Goal: Task Accomplishment & Management: Use online tool/utility

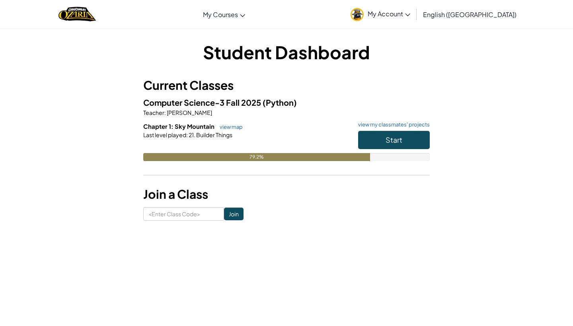
click at [395, 137] on span "Start" at bounding box center [393, 139] width 17 height 9
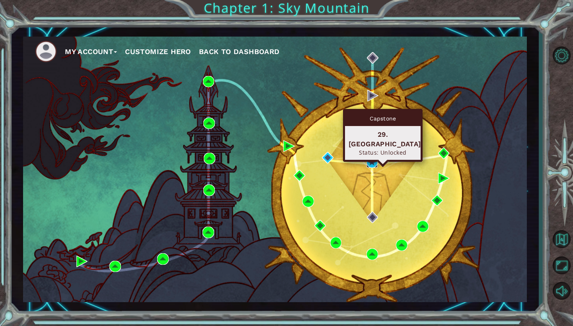
click at [372, 163] on img at bounding box center [372, 162] width 12 height 12
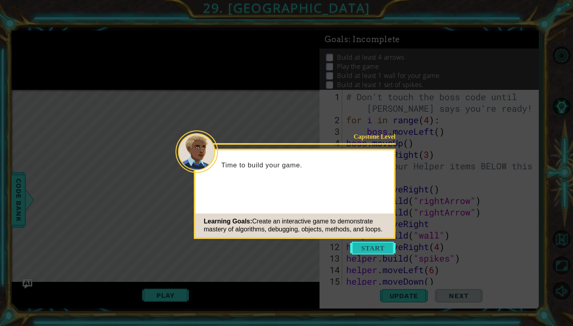
click at [368, 250] on button "Start" at bounding box center [372, 248] width 45 height 13
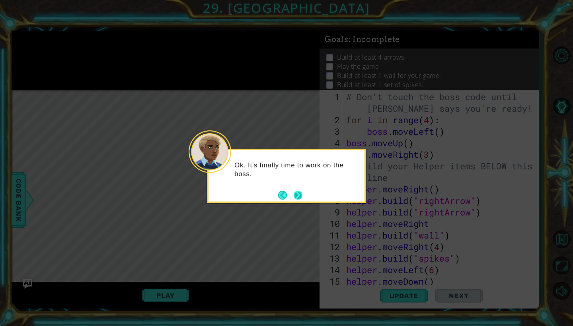
click at [296, 196] on button "Next" at bounding box center [298, 195] width 9 height 9
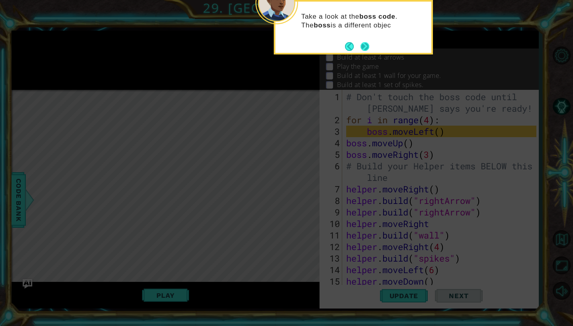
click at [367, 51] on button "Next" at bounding box center [364, 46] width 9 height 9
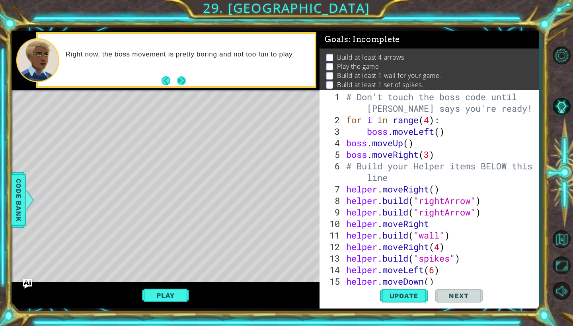
click at [181, 79] on button "Next" at bounding box center [182, 81] width 10 height 10
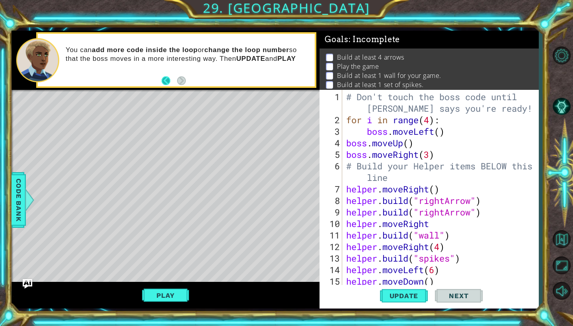
click at [165, 83] on button "Back" at bounding box center [169, 80] width 16 height 9
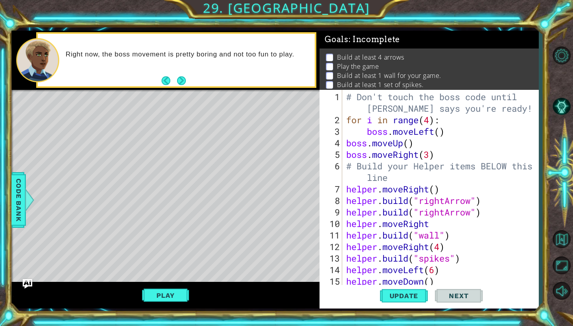
click at [165, 83] on button "Back" at bounding box center [169, 80] width 16 height 9
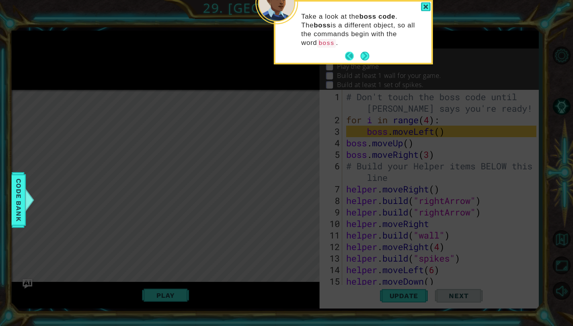
click at [355, 52] on button "Back" at bounding box center [353, 56] width 16 height 9
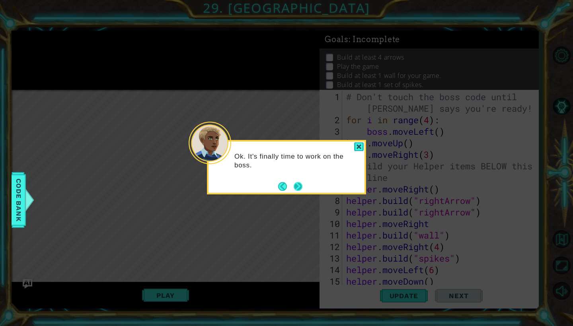
click at [294, 188] on button "Next" at bounding box center [298, 186] width 9 height 9
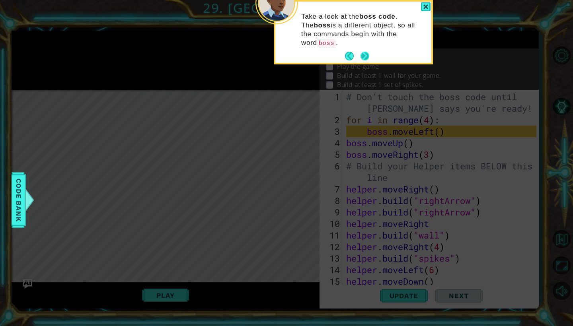
click at [367, 52] on button "Next" at bounding box center [364, 56] width 9 height 9
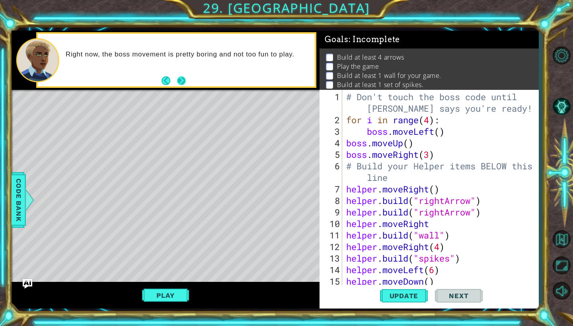
click at [181, 79] on button "Next" at bounding box center [181, 80] width 9 height 9
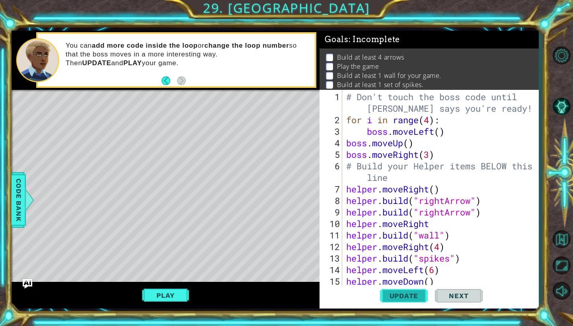
click at [399, 296] on span "Update" at bounding box center [403, 296] width 45 height 8
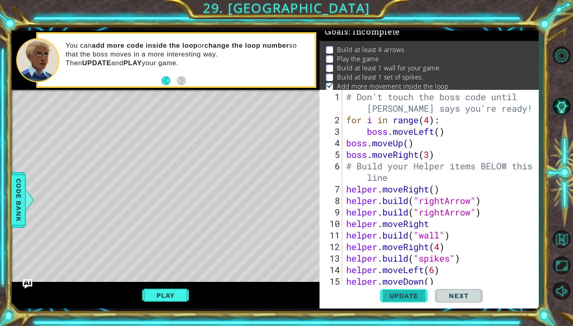
scroll to position [11, 0]
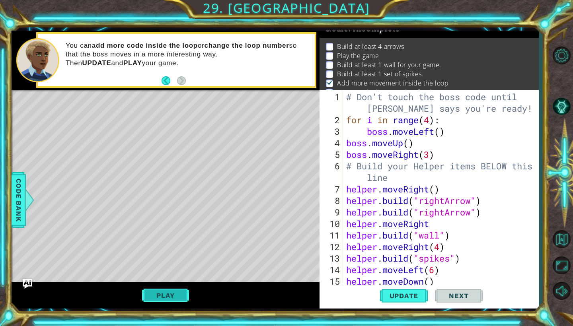
click at [184, 301] on button "Play" at bounding box center [165, 295] width 47 height 15
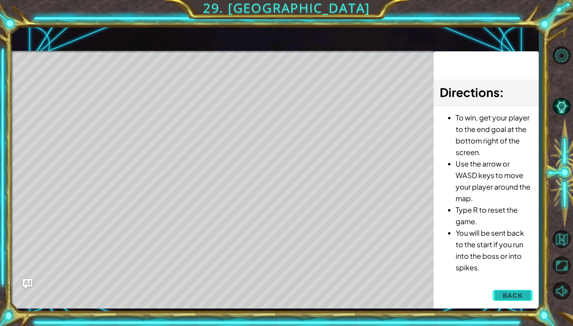
click at [513, 298] on span "Back" at bounding box center [512, 296] width 20 height 8
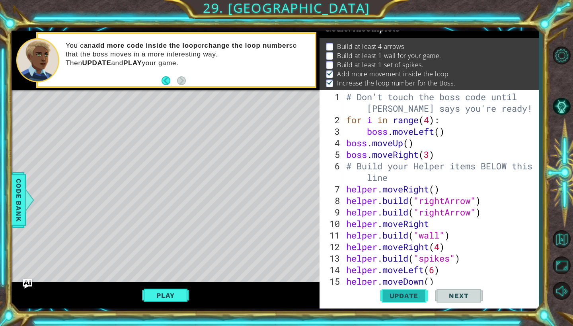
click at [406, 296] on span "Update" at bounding box center [403, 296] width 45 height 8
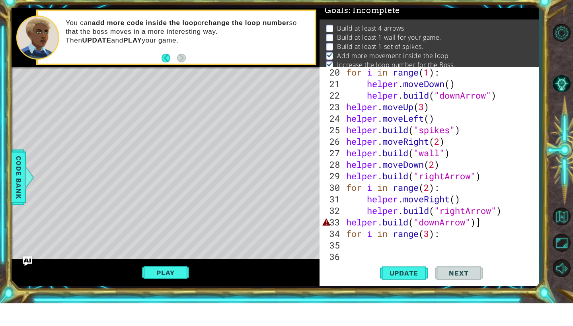
scroll to position [244, 0]
click at [492, 220] on div "for i in range ( 1 ) : helper . moveDown ( ) helper . build ( "downArrow" ) hel…" at bounding box center [442, 198] width 196 height 219
type textarea "[DOMAIN_NAME]("downArrow")"
click at [391, 285] on button "Update" at bounding box center [404, 296] width 48 height 22
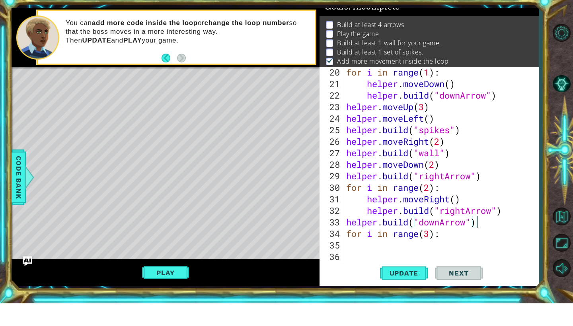
scroll to position [11, 0]
click at [171, 288] on button "Play" at bounding box center [165, 295] width 47 height 15
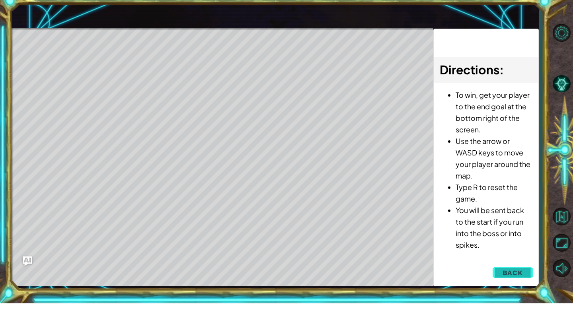
click at [518, 292] on span "Back" at bounding box center [512, 296] width 20 height 8
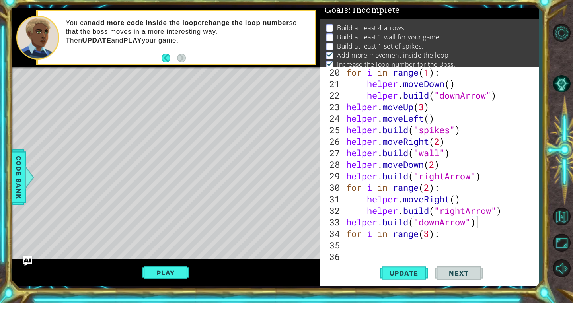
scroll to position [6, 0]
click at [444, 241] on div "for i in range ( 1 ) : helper . moveDown ( ) helper . build ( "downArrow" ) hel…" at bounding box center [442, 198] width 196 height 219
click at [441, 236] on div "for i in range ( 1 ) : helper . moveDown ( ) helper . build ( "downArrow" ) hel…" at bounding box center [442, 198] width 196 height 219
type textarea "for i in range(3):"
click at [405, 285] on button "Update" at bounding box center [404, 296] width 48 height 22
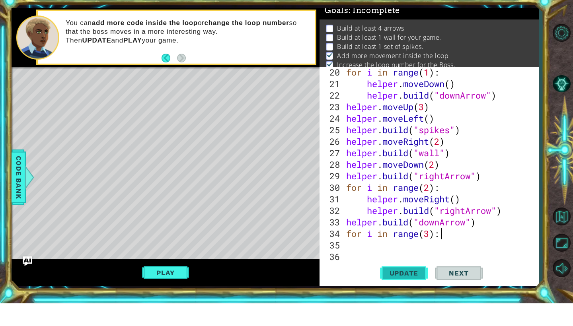
click at [393, 292] on span "Update" at bounding box center [403, 296] width 45 height 8
click at [398, 292] on span "Update" at bounding box center [403, 296] width 45 height 8
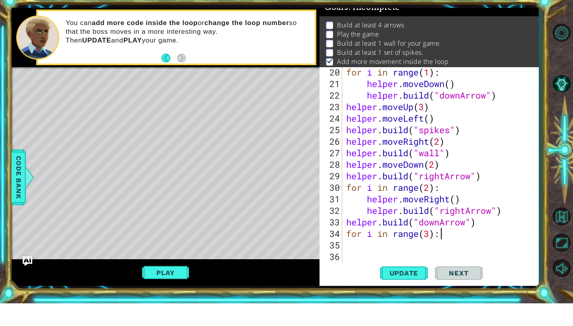
scroll to position [11, 0]
click at [164, 288] on button "Play" at bounding box center [165, 295] width 47 height 15
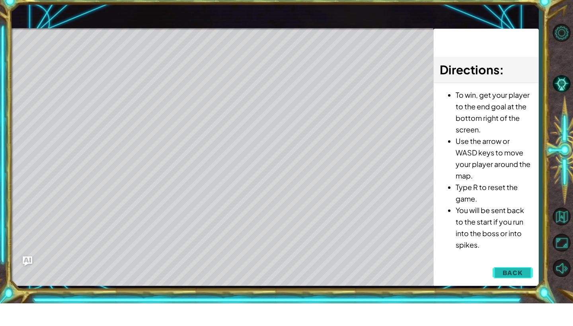
click at [506, 288] on button "Back" at bounding box center [512, 296] width 40 height 16
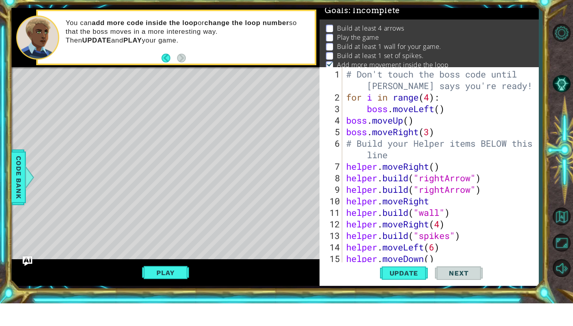
scroll to position [0, 0]
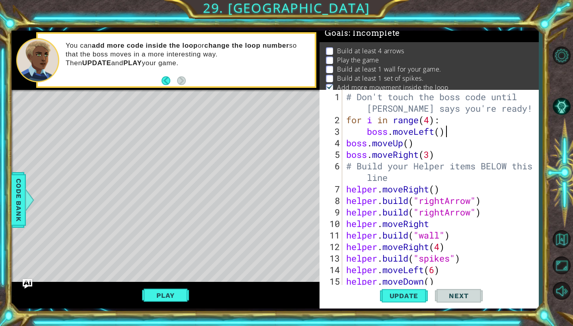
click at [447, 132] on div "# Don't touch the boss code until Vega says you're ready! for i in range ( 4 ) …" at bounding box center [442, 206] width 196 height 231
click at [434, 134] on div "# Don't touch the boss code until Vega says you're ready! for i in range ( 4 ) …" at bounding box center [442, 206] width 196 height 231
click at [387, 132] on div "# Don't touch the boss code until Vega says you're ready! for i in range ( 4 ) …" at bounding box center [442, 206] width 196 height 231
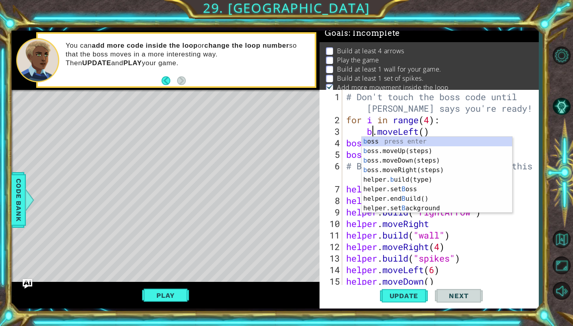
scroll to position [0, 2]
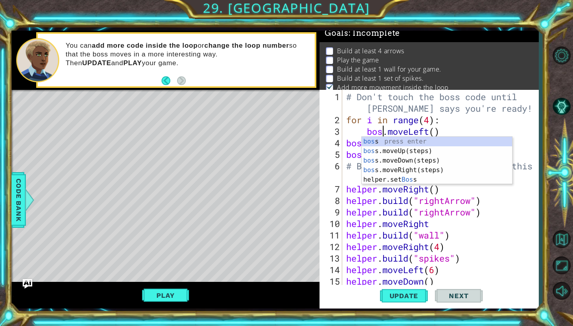
type textarea "boss.moveLeft()"
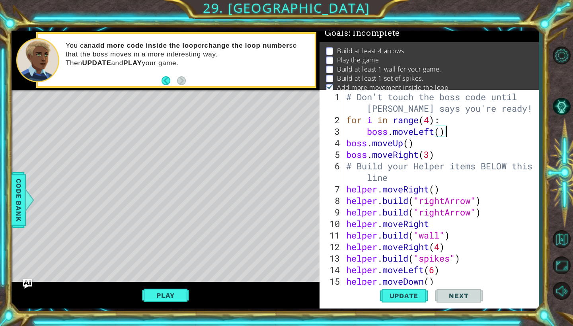
click at [459, 127] on div "# Don't touch the boss code until Vega says you're ready! for i in range ( 4 ) …" at bounding box center [442, 206] width 196 height 231
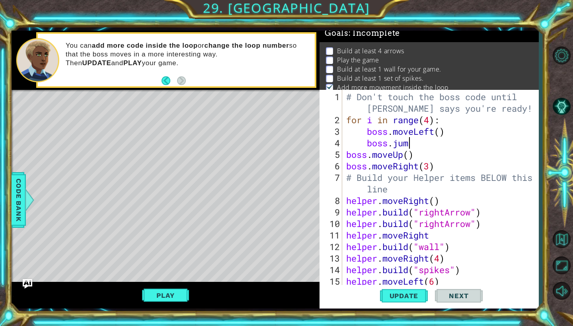
scroll to position [0, 3]
type textarea "boss."
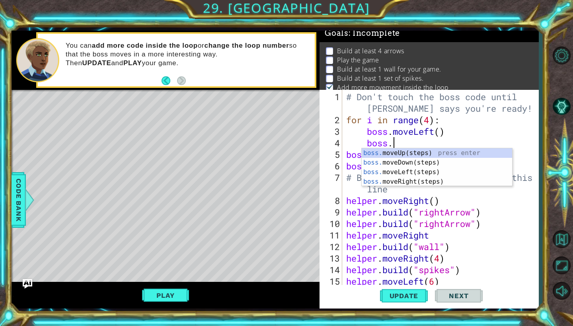
scroll to position [0, 2]
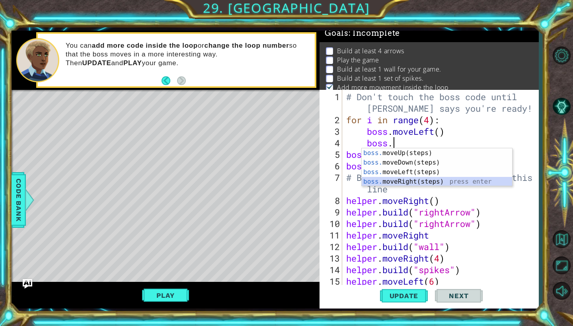
click at [407, 180] on div "boss. moveUp(steps) press enter boss. moveDown(steps) press enter boss. moveLef…" at bounding box center [437, 176] width 150 height 57
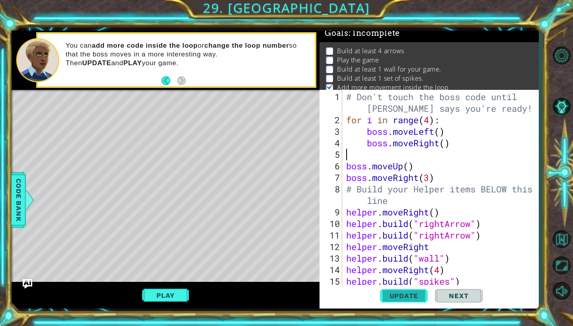
scroll to position [0, 0]
type textarea "boss.moveRight()"
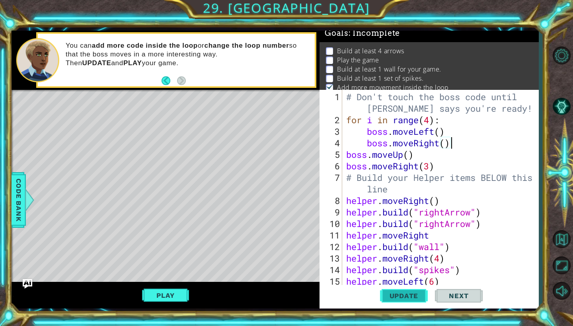
click at [395, 298] on span "Update" at bounding box center [403, 296] width 45 height 8
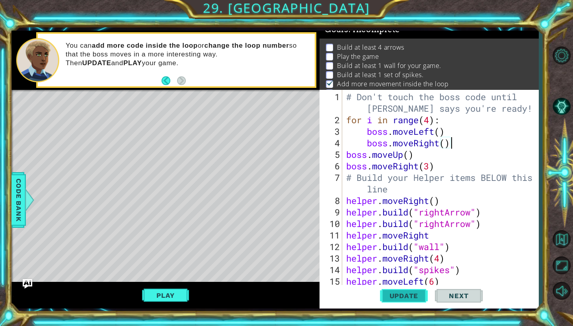
scroll to position [11, 0]
click at [172, 290] on button "Play" at bounding box center [165, 295] width 47 height 15
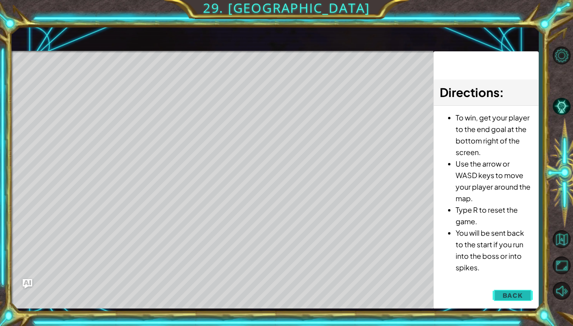
click at [514, 295] on span "Back" at bounding box center [512, 296] width 20 height 8
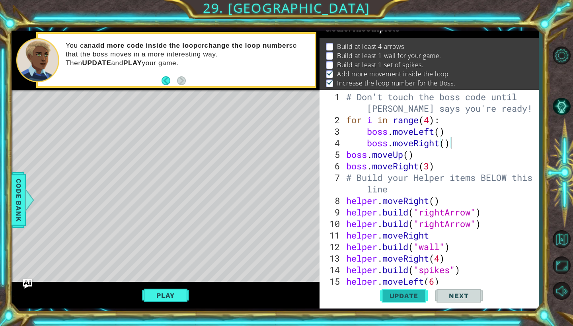
click at [395, 306] on button "Update" at bounding box center [404, 296] width 48 height 22
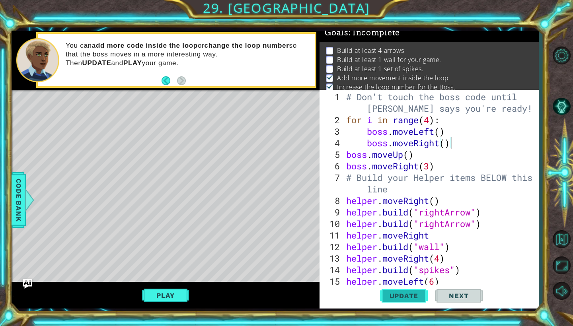
click at [395, 306] on button "Update" at bounding box center [404, 296] width 48 height 22
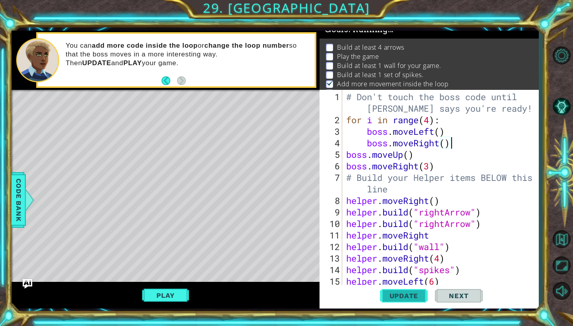
click at [395, 306] on button "Update" at bounding box center [404, 296] width 48 height 22
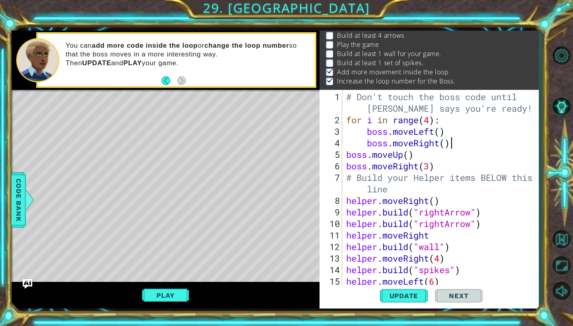
scroll to position [22, 0]
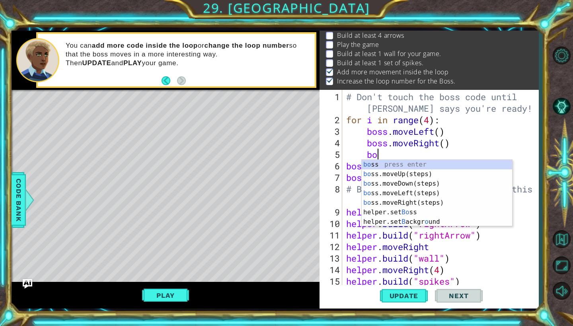
type textarea "boss"
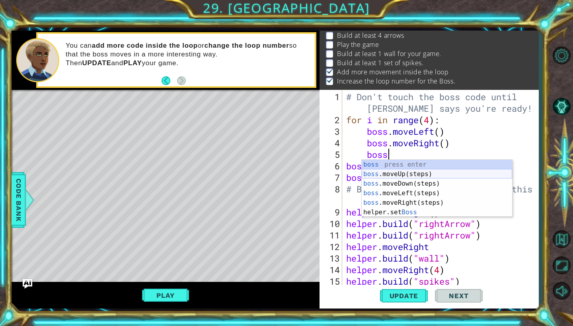
click at [399, 173] on div "boss press enter boss .moveUp(steps) press enter boss .moveDown(steps) press en…" at bounding box center [437, 198] width 150 height 76
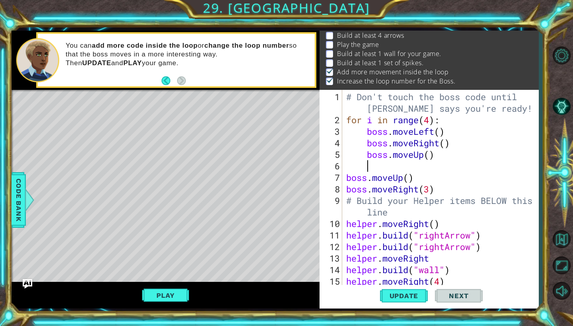
scroll to position [0, 0]
type textarea "b"
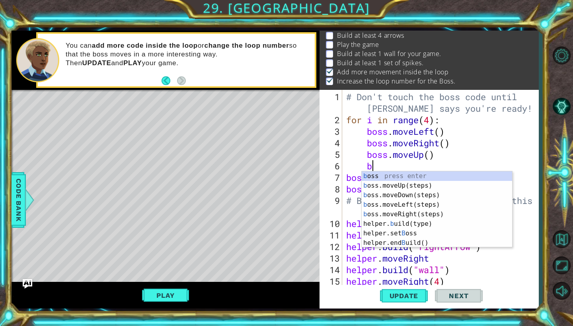
scroll to position [0, 1]
click at [409, 210] on div "b oss press enter b oss.moveUp(steps) press enter b oss.moveDown(steps) press e…" at bounding box center [437, 218] width 150 height 95
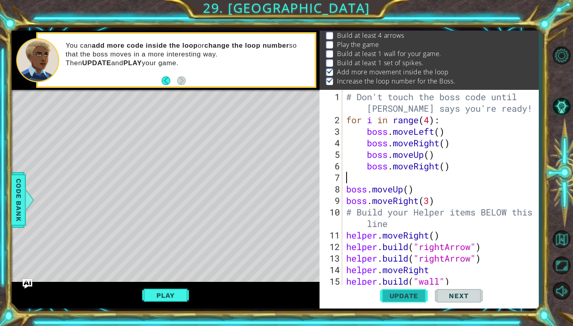
scroll to position [0, 0]
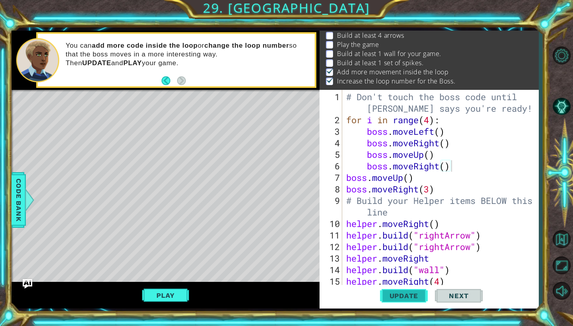
click at [403, 294] on span "Update" at bounding box center [403, 296] width 45 height 8
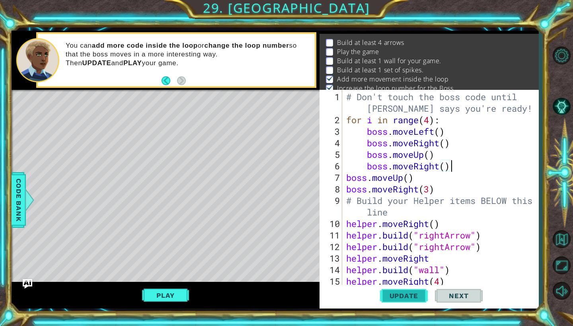
scroll to position [11, 0]
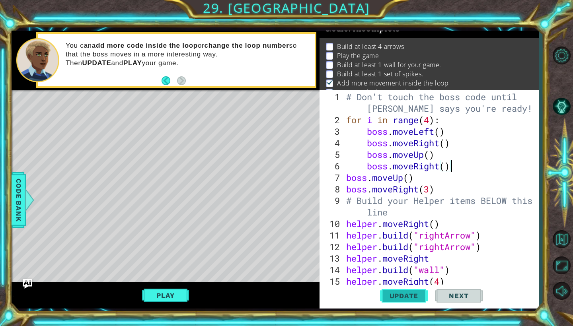
click at [403, 294] on span "Update" at bounding box center [403, 296] width 45 height 8
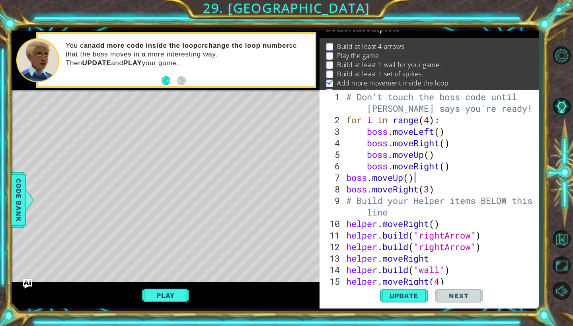
click at [415, 180] on div "# Don't touch the boss code until Vega says you're ready! for i in range ( 4 ) …" at bounding box center [442, 206] width 196 height 231
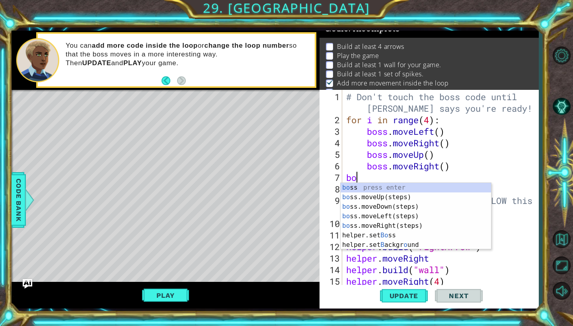
type textarea "b"
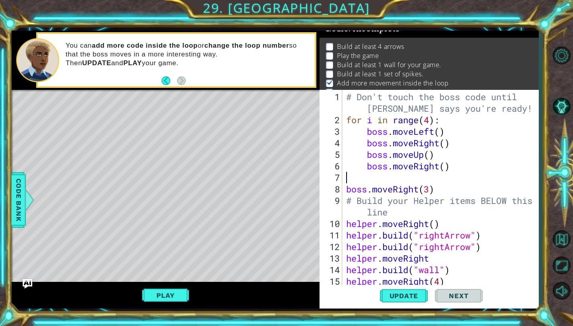
type textarea "boss.moveRight()"
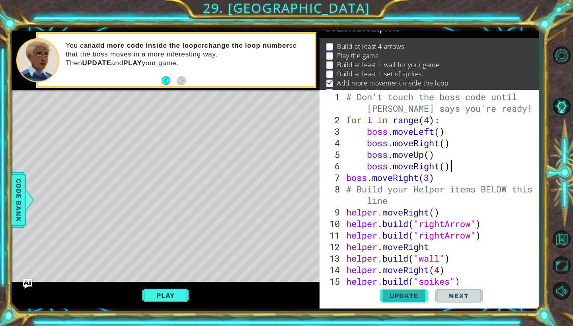
click at [410, 300] on span "Update" at bounding box center [403, 296] width 45 height 8
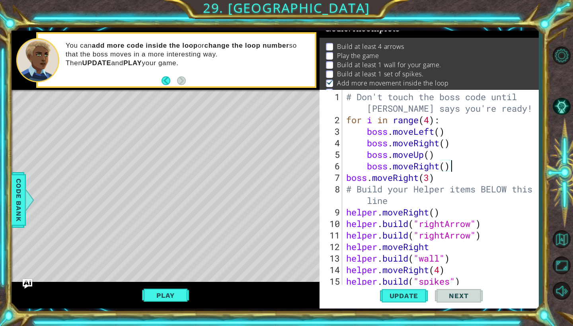
drag, startPoint x: 144, startPoint y: 297, endPoint x: 148, endPoint y: 295, distance: 4.4
click at [145, 296] on button "Play" at bounding box center [165, 295] width 47 height 15
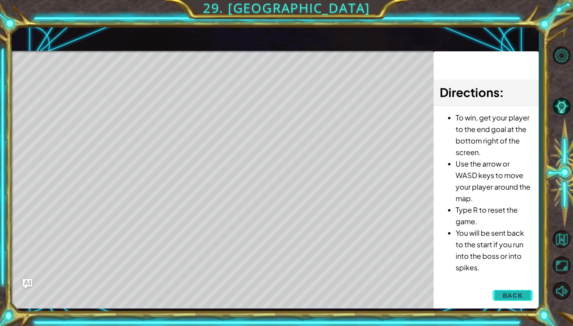
click at [511, 300] on button "Back" at bounding box center [512, 296] width 40 height 16
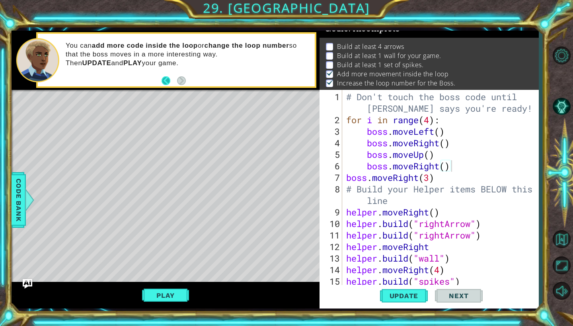
click at [168, 82] on button "Back" at bounding box center [169, 80] width 16 height 9
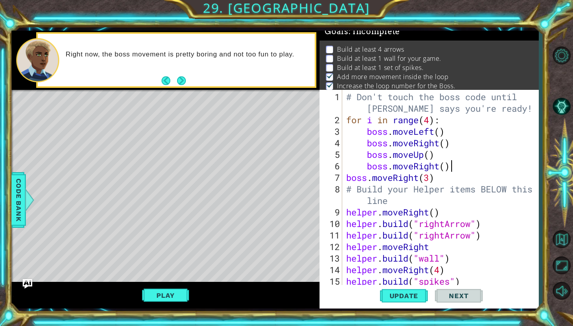
scroll to position [6, 0]
click at [182, 85] on button "Next" at bounding box center [181, 80] width 9 height 9
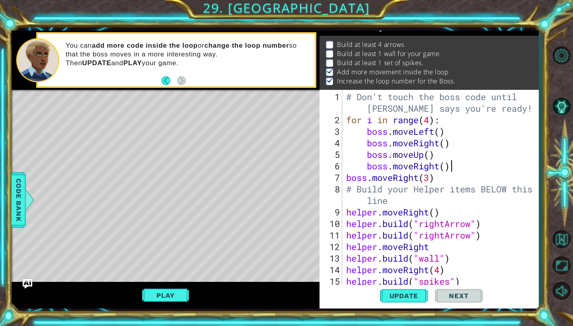
scroll to position [13, 0]
click at [330, 72] on img at bounding box center [330, 71] width 8 height 6
click at [330, 85] on p at bounding box center [329, 82] width 7 height 8
click at [330, 64] on p at bounding box center [329, 63] width 7 height 8
click at [330, 43] on p at bounding box center [329, 45] width 7 height 8
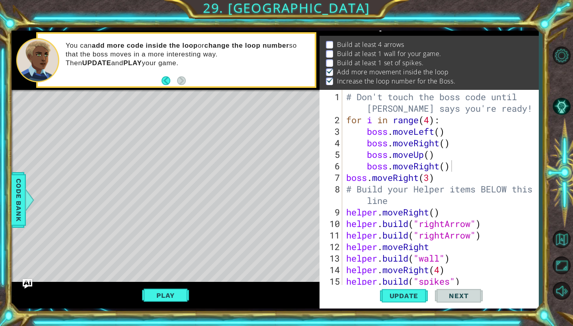
click at [330, 45] on p at bounding box center [329, 45] width 7 height 8
click at [330, 47] on p at bounding box center [329, 45] width 7 height 8
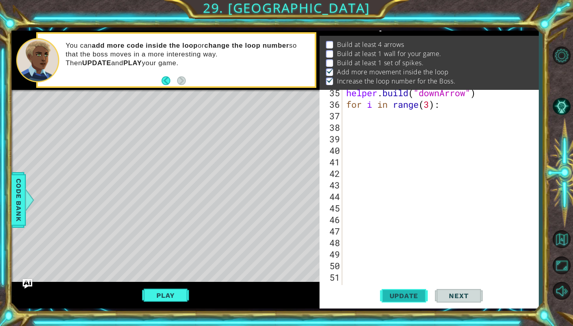
scroll to position [427, 0]
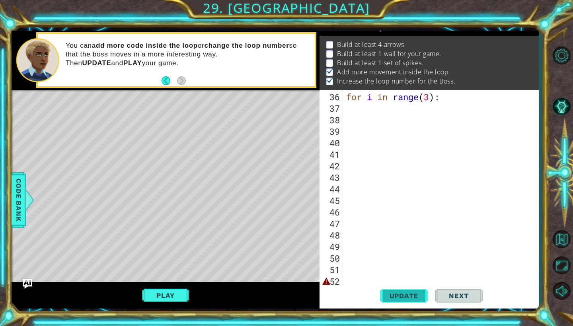
click at [398, 288] on button "Update" at bounding box center [404, 296] width 48 height 22
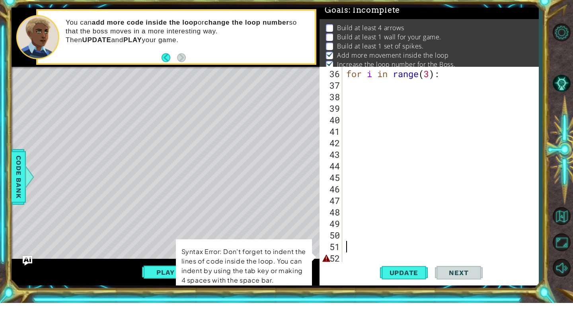
click at [403, 251] on div "for i in range ( 3 ) :" at bounding box center [442, 200] width 196 height 219
click at [400, 259] on div "for i in range ( 3 ) :" at bounding box center [442, 200] width 196 height 219
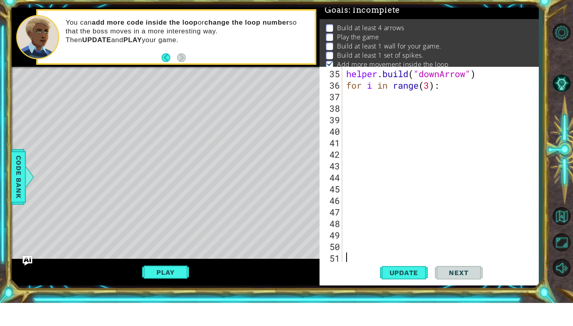
scroll to position [415, 0]
click at [448, 91] on div "helper . build ( "downArrow" ) for i in range ( 3 ) :" at bounding box center [442, 200] width 196 height 219
type textarea "f"
click at [389, 285] on button "Update" at bounding box center [404, 296] width 48 height 22
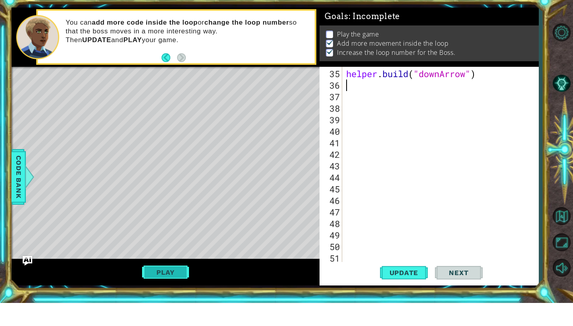
click at [162, 288] on button "Play" at bounding box center [165, 295] width 47 height 15
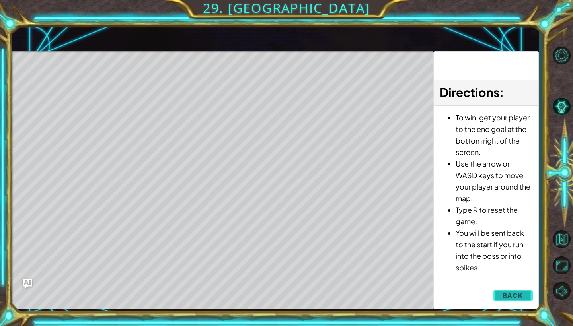
click at [506, 296] on span "Back" at bounding box center [512, 296] width 20 height 8
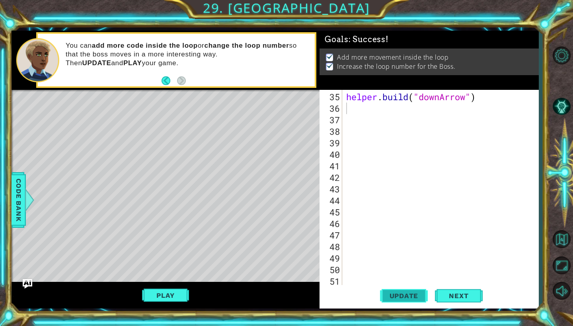
click at [417, 297] on span "Update" at bounding box center [403, 296] width 45 height 8
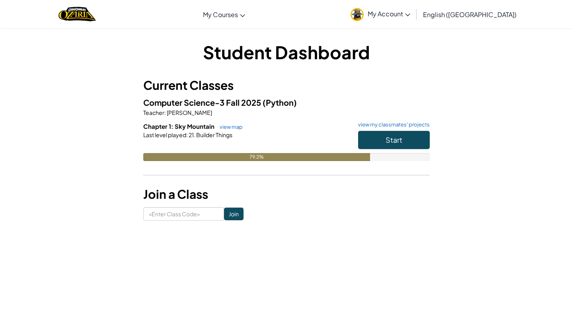
click at [412, 134] on button "Start" at bounding box center [394, 140] width 72 height 18
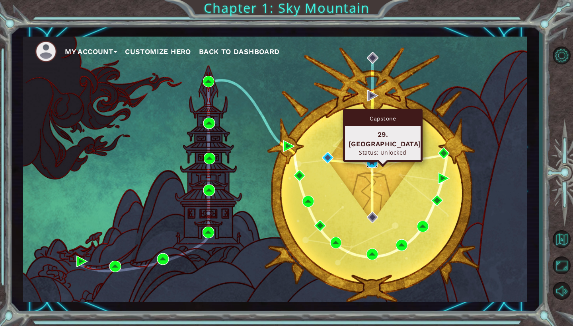
click at [375, 157] on img at bounding box center [372, 162] width 12 height 12
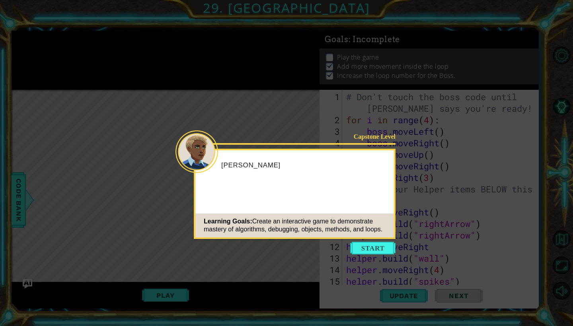
click at [396, 187] on icon at bounding box center [286, 163] width 573 height 326
click at [375, 255] on icon at bounding box center [286, 163] width 573 height 326
click at [374, 247] on button "Start" at bounding box center [372, 248] width 45 height 13
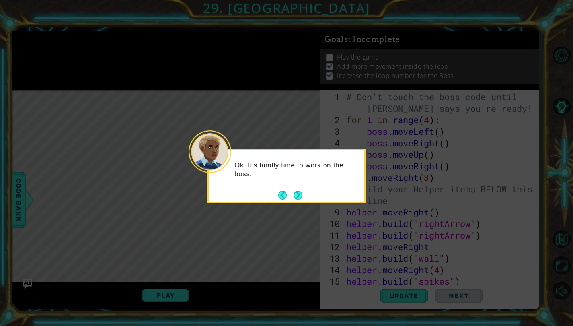
click at [442, 177] on icon at bounding box center [286, 163] width 573 height 326
click at [452, 163] on icon at bounding box center [286, 163] width 573 height 326
click at [434, 154] on icon at bounding box center [286, 163] width 573 height 326
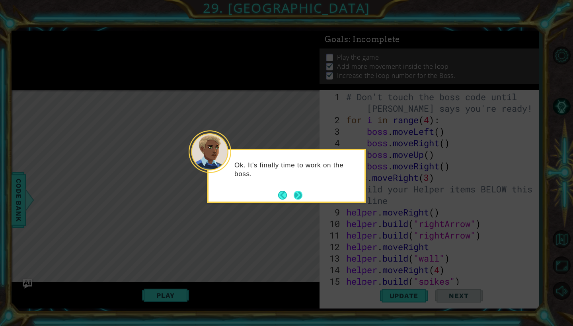
click at [301, 198] on button "Next" at bounding box center [298, 195] width 9 height 9
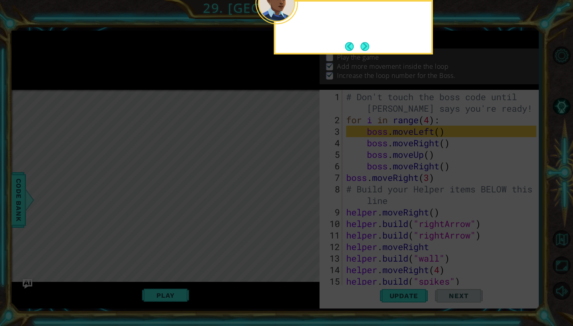
click at [301, 198] on icon at bounding box center [286, 55] width 573 height 542
click at [360, 47] on button "Next" at bounding box center [364, 46] width 9 height 9
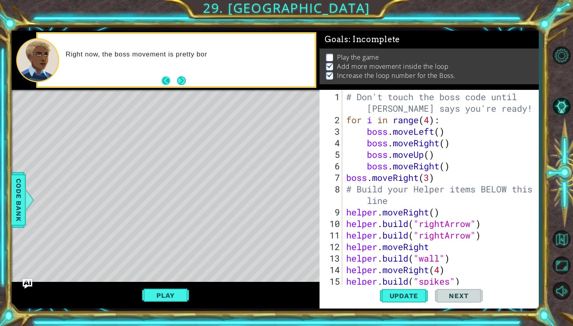
click at [169, 84] on button "Back" at bounding box center [169, 80] width 16 height 9
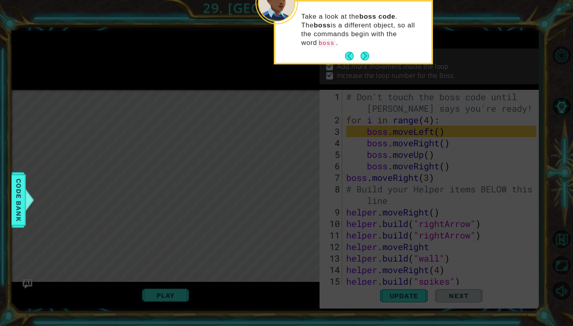
click at [377, 48] on div "Take a look at the boss code . The boss is a different object, so all the comma…" at bounding box center [353, 34] width 156 height 58
click at [367, 52] on button "Next" at bounding box center [364, 56] width 9 height 9
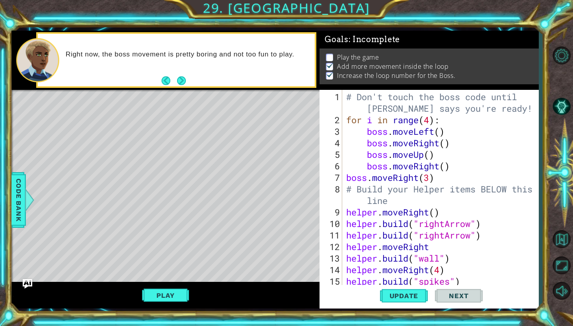
click at [367, 49] on div "Play the game Add more movement inside the loop Increase the loop number for th…" at bounding box center [428, 67] width 219 height 36
click at [448, 132] on div "# Don't touch the boss code until Vega says you're ready! for i in range ( 4 ) …" at bounding box center [442, 206] width 196 height 231
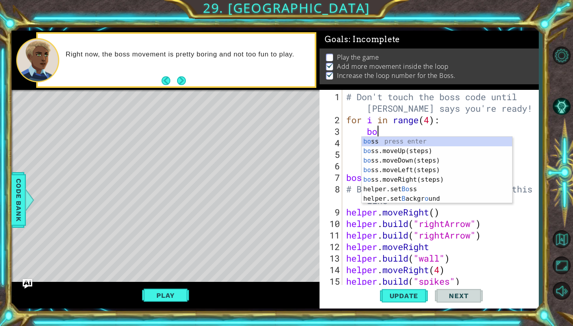
type textarea "b"
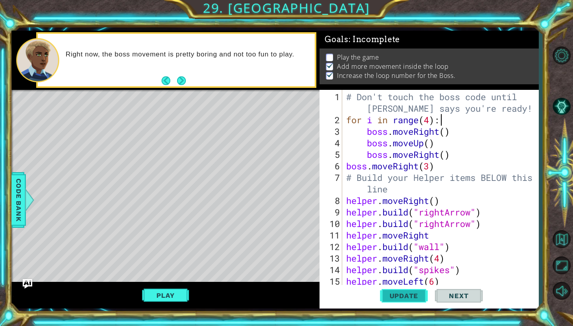
click at [417, 295] on span "Update" at bounding box center [403, 296] width 45 height 8
click at [182, 295] on button "Play" at bounding box center [165, 295] width 47 height 15
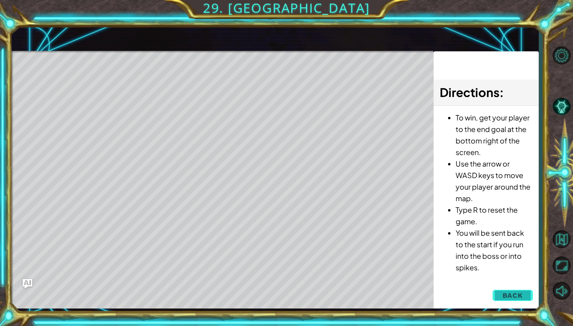
click at [508, 297] on span "Back" at bounding box center [512, 296] width 20 height 8
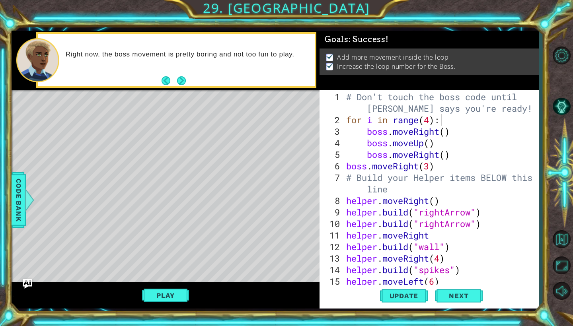
type textarea "for i in range(4):"
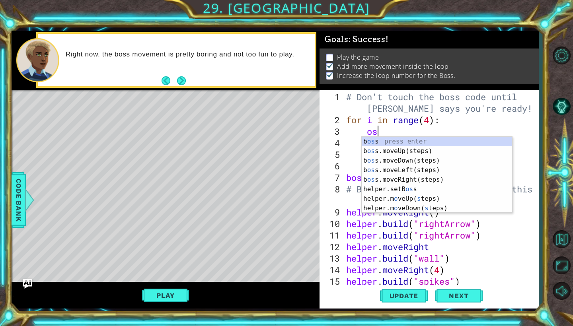
scroll to position [0, 1]
type textarea "o"
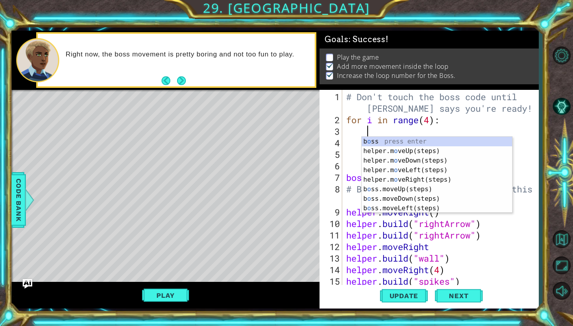
scroll to position [0, 1]
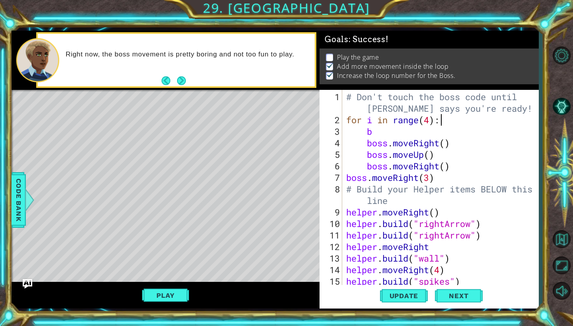
click at [499, 119] on div "# Don't touch the boss code until Vega says you're ready! for i in range ( 4 ) …" at bounding box center [442, 206] width 196 height 231
click at [438, 145] on div "# Don't touch the boss code until Vega says you're ready! for i in range ( 4 ) …" at bounding box center [442, 206] width 196 height 231
click at [441, 145] on div "# Don't touch the boss code until Vega says you're ready! for i in range ( 4 ) …" at bounding box center [442, 206] width 196 height 231
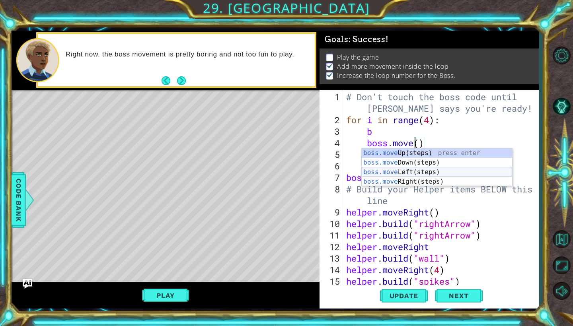
click at [411, 170] on div "boss.move Up(steps) press enter boss.move Down(steps) press enter boss.move Lef…" at bounding box center [437, 176] width 150 height 57
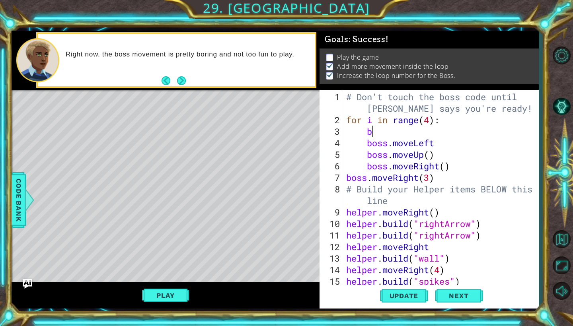
click at [373, 128] on div "# Don't touch the boss code until Vega says you're ready! for i in range ( 4 ) …" at bounding box center [442, 206] width 196 height 231
type textarea "b"
click at [439, 143] on div "# Don't touch the boss code until Vega says you're ready! for i in range ( 4 ) …" at bounding box center [442, 206] width 196 height 231
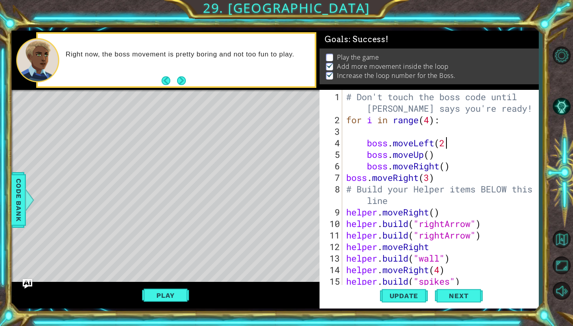
type textarea "boss.moveLeft(2)"
click at [371, 136] on div "# Don't touch the boss code until Vega says you're ready! for i in range ( 4 ) …" at bounding box center [442, 206] width 196 height 231
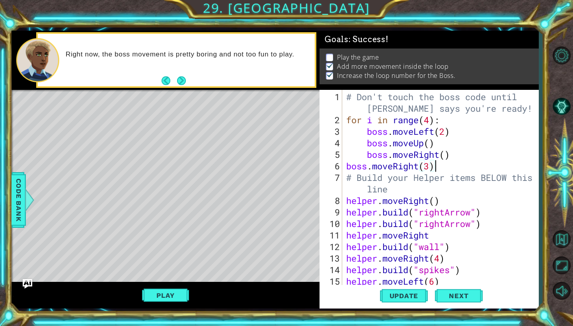
click at [453, 159] on div "# Don't touch the boss code until Vega says you're ready! for i in range ( 4 ) …" at bounding box center [442, 206] width 196 height 231
click at [452, 153] on div "# Don't touch the boss code until Vega says you're ready! for i in range ( 4 ) …" at bounding box center [442, 206] width 196 height 231
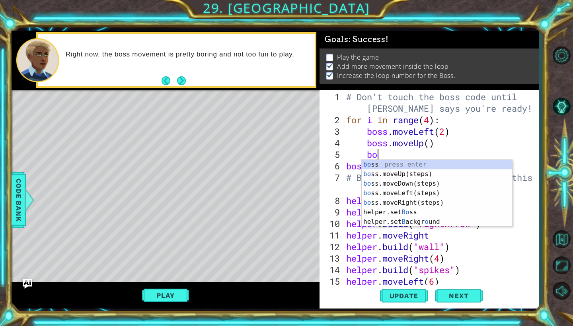
type textarea "b"
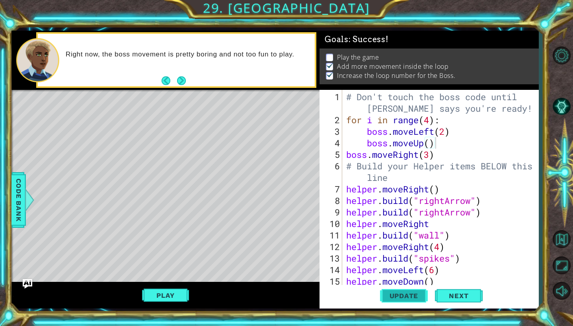
click at [414, 298] on span "Update" at bounding box center [403, 296] width 45 height 8
click at [178, 295] on button "Play" at bounding box center [165, 295] width 47 height 15
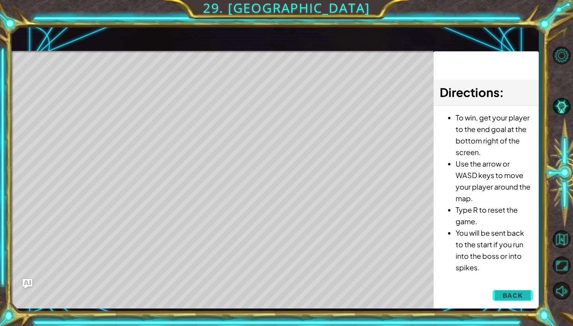
click at [506, 292] on span "Back" at bounding box center [512, 296] width 20 height 8
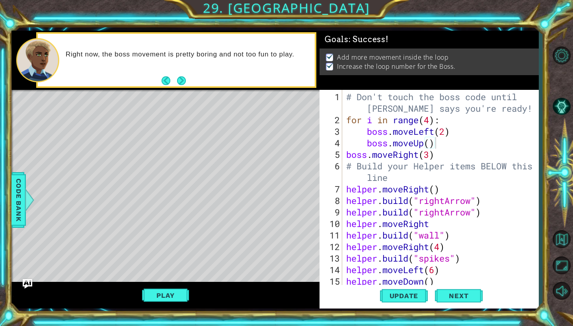
click at [432, 154] on div "# Don't touch the boss code until Vega says you're ready! for i in range ( 4 ) …" at bounding box center [442, 206] width 196 height 231
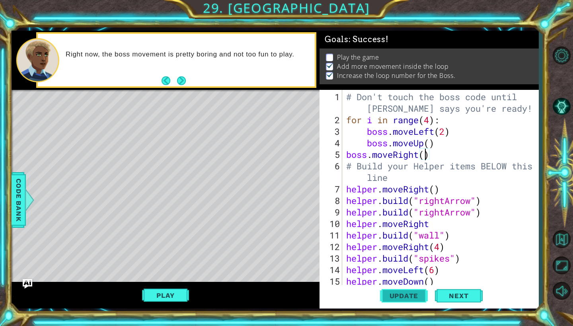
click at [420, 294] on span "Update" at bounding box center [403, 296] width 45 height 8
click at [172, 287] on div "Play" at bounding box center [166, 295] width 308 height 27
click at [176, 297] on button "Play" at bounding box center [165, 295] width 47 height 15
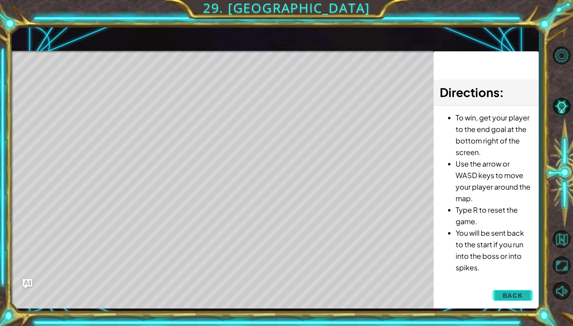
click at [507, 289] on button "Back" at bounding box center [512, 296] width 40 height 16
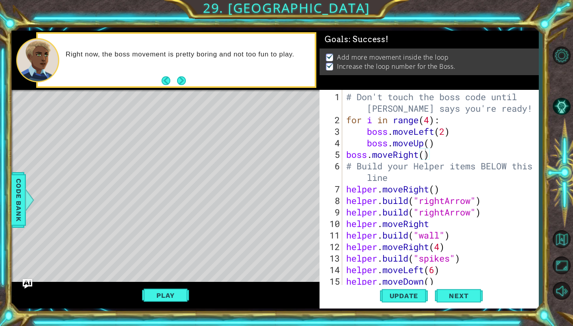
click at [417, 154] on div "# Don't touch the boss code until Vega says you're ready! for i in range ( 4 ) …" at bounding box center [442, 206] width 196 height 231
click at [422, 155] on div "# Don't touch the boss code until Vega says you're ready! for i in range ( 4 ) …" at bounding box center [442, 206] width 196 height 231
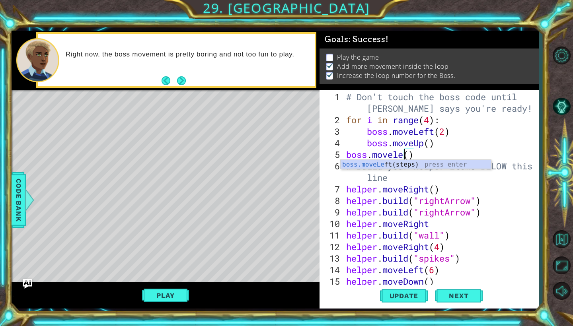
scroll to position [0, 3]
click at [400, 164] on div "boss.moveLe ft(steps) press enter" at bounding box center [415, 174] width 150 height 29
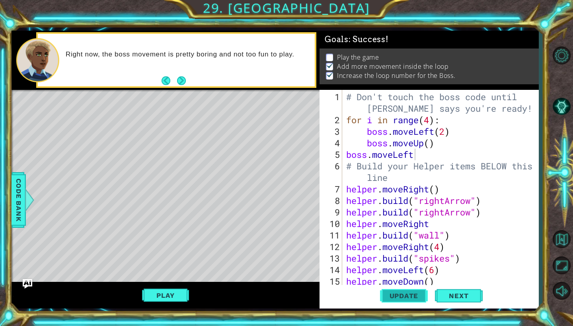
click at [407, 294] on span "Update" at bounding box center [403, 296] width 45 height 8
click at [176, 294] on button "Play" at bounding box center [165, 295] width 47 height 15
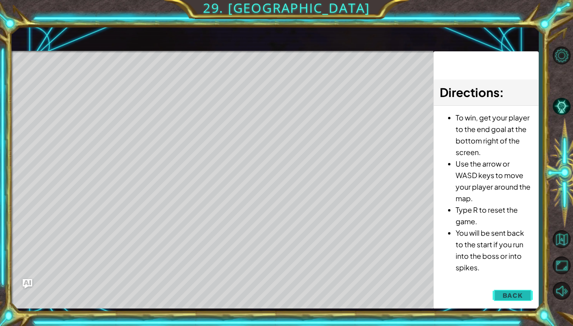
click at [512, 292] on span "Back" at bounding box center [512, 296] width 20 height 8
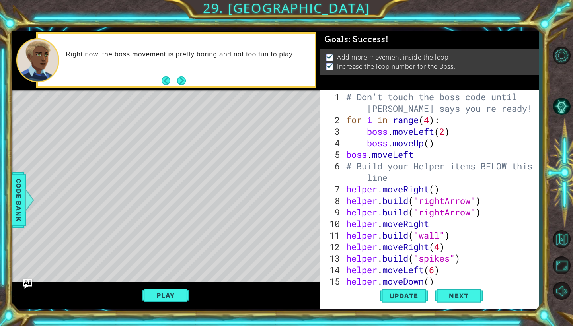
click at [416, 154] on div "# Don't touch the boss code until Vega says you're ready! for i in range ( 4 ) …" at bounding box center [442, 206] width 196 height 231
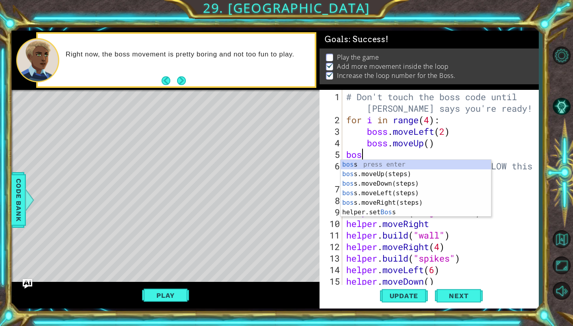
scroll to position [0, 0]
type textarea "b"
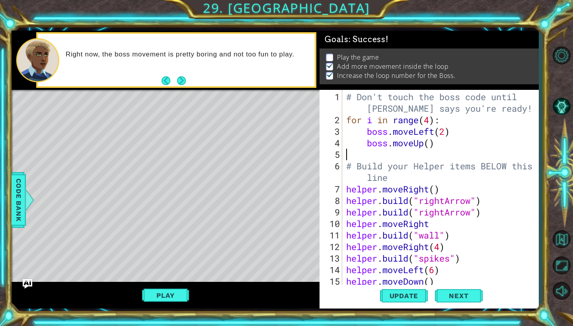
type textarea "boss.moveUp()"
type textarea "b"
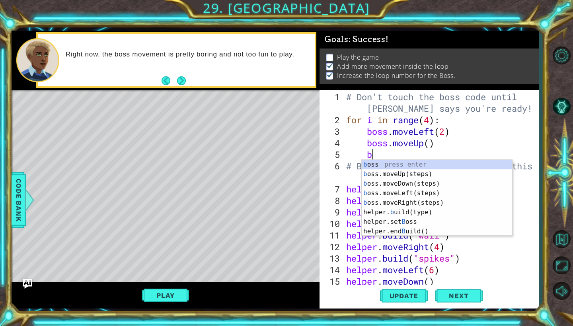
scroll to position [0, 1]
click at [403, 205] on div "b oss press enter b oss.moveUp(steps) press enter b oss.moveDown(steps) press e…" at bounding box center [437, 207] width 150 height 95
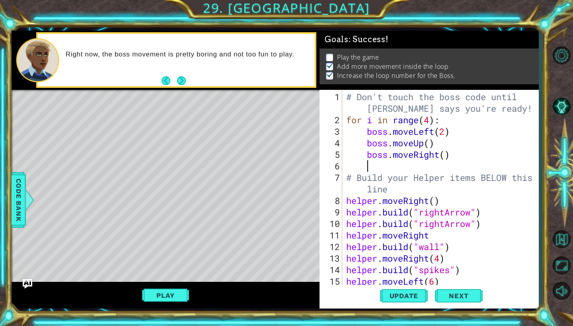
scroll to position [0, 0]
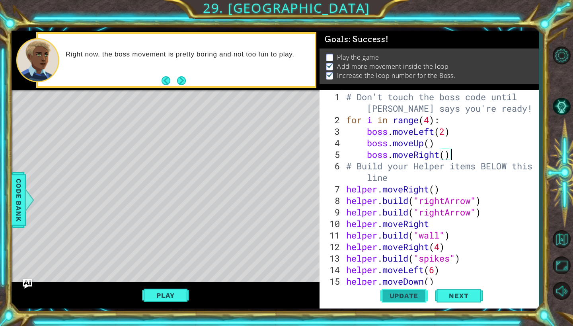
click at [407, 296] on span "Update" at bounding box center [403, 296] width 45 height 8
click at [170, 297] on button "Play" at bounding box center [165, 295] width 47 height 15
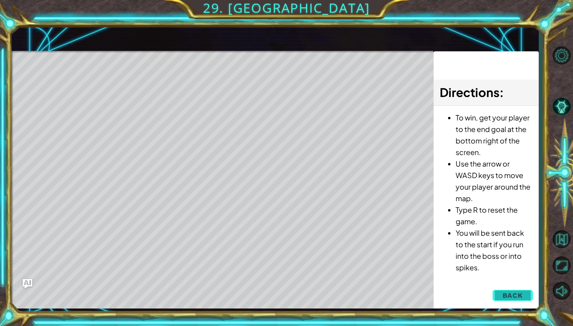
click at [523, 298] on button "Back" at bounding box center [512, 296] width 40 height 16
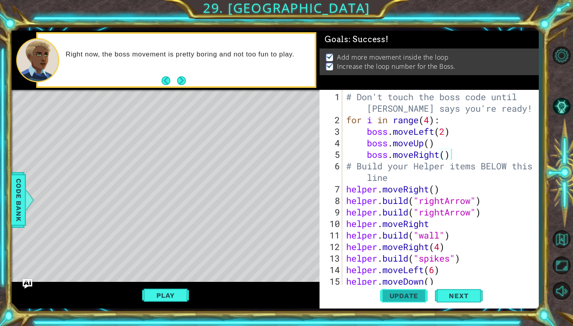
click at [412, 297] on span "Update" at bounding box center [403, 296] width 45 height 8
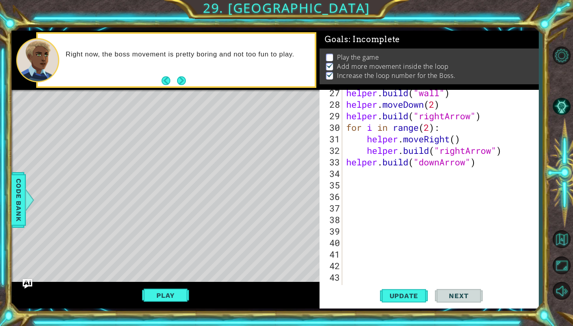
scroll to position [322, 0]
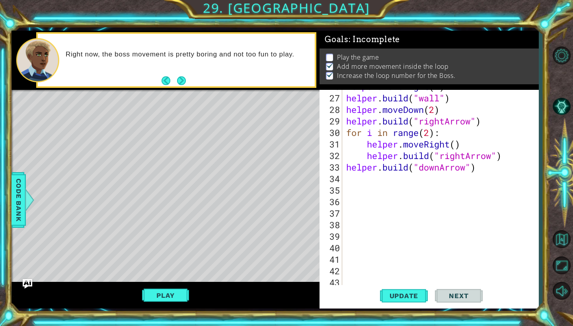
click at [483, 167] on div "helper . moveRight ( 2 ) helper . build ( "wall" ) helper . moveDown ( 2 ) help…" at bounding box center [442, 190] width 196 height 219
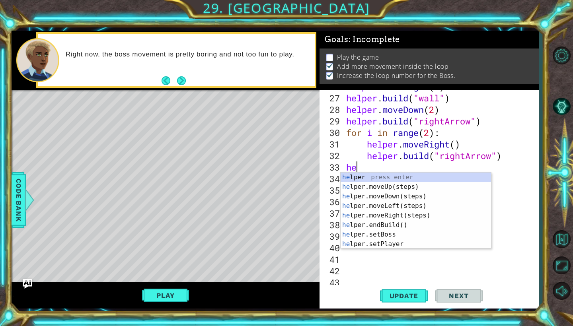
type textarea "h"
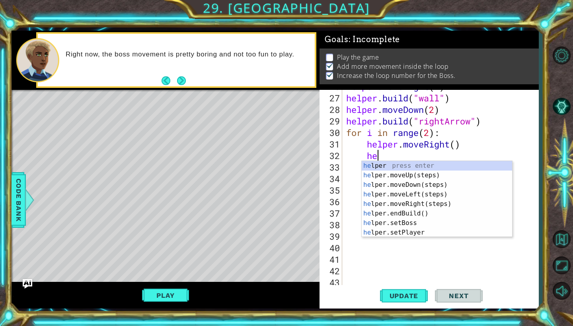
type textarea "h"
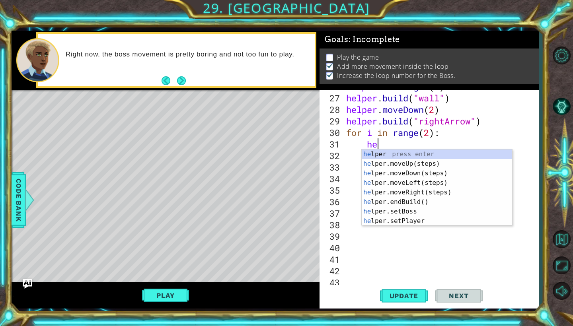
type textarea "h"
click at [448, 217] on div "hel per press enter hel per.moveUp(steps) press enter hel per.moveDown(steps) p…" at bounding box center [437, 197] width 150 height 95
type textarea "[DOMAIN_NAME]("wall")"
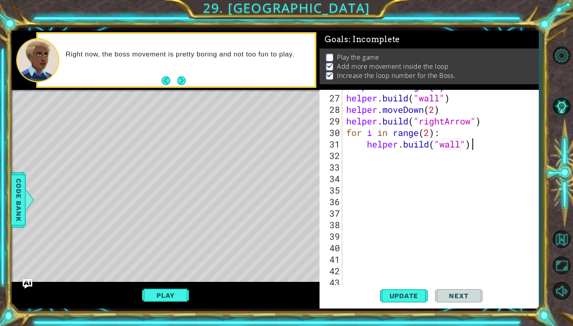
click at [477, 138] on div "helper . moveRight ( 2 ) helper . build ( "wall" ) helper . moveDown ( 2 ) help…" at bounding box center [442, 190] width 196 height 219
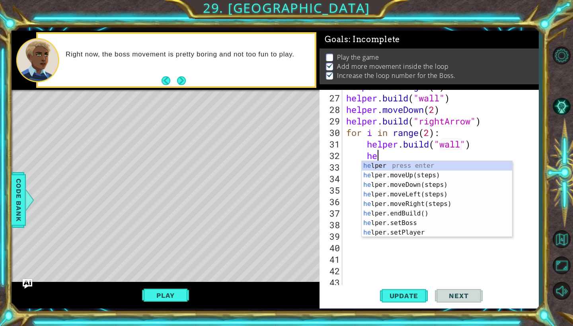
type textarea "hel"
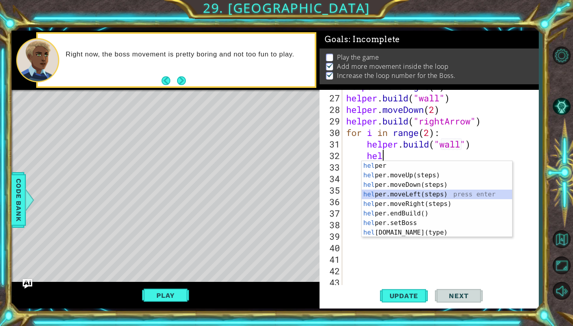
click at [413, 196] on div "hel per press enter hel per.moveUp(steps) press enter hel per.moveDown(steps) p…" at bounding box center [437, 208] width 150 height 95
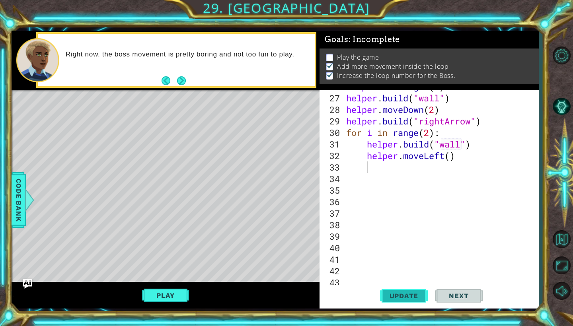
click at [412, 298] on span "Update" at bounding box center [403, 296] width 45 height 8
click at [451, 158] on div "helper . moveRight ( 2 ) helper . build ( "wall" ) helper . moveDown ( 2 ) help…" at bounding box center [442, 190] width 196 height 219
type textarea "helper.moveLeft(3)"
click at [405, 300] on span "Update" at bounding box center [403, 296] width 45 height 8
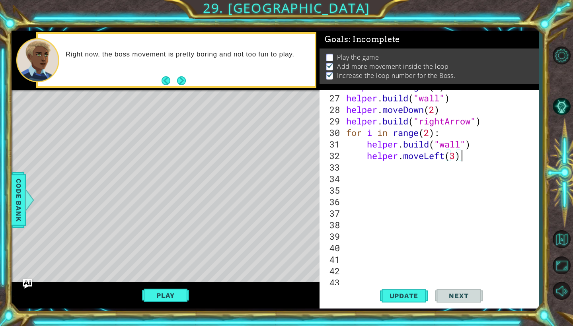
click at [463, 156] on div "helper . moveRight ( 2 ) helper . build ( "wall" ) helper . moveDown ( 2 ) help…" at bounding box center [442, 190] width 196 height 219
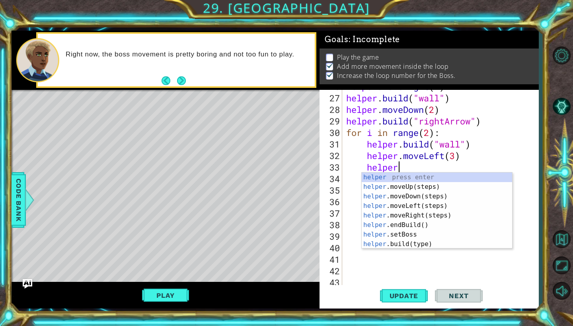
scroll to position [0, 2]
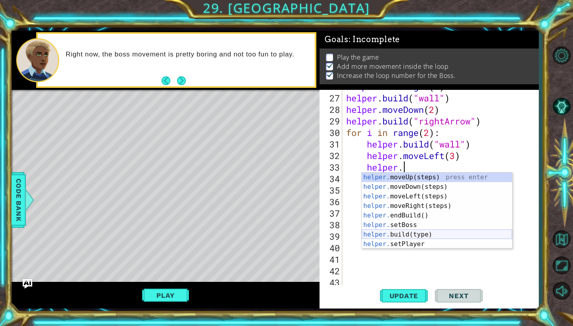
click at [398, 234] on div "helper. moveUp(steps) press enter helper. moveDown(steps) press enter helper. m…" at bounding box center [437, 220] width 150 height 95
type textarea "[DOMAIN_NAME]("wall")"
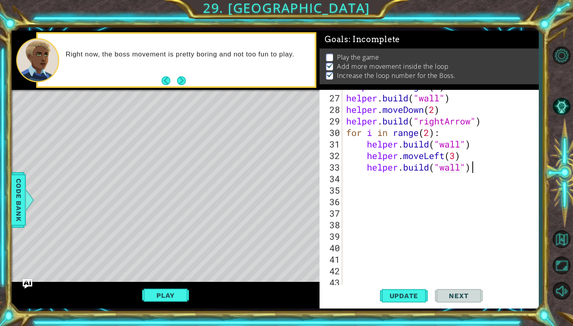
click at [488, 170] on div "helper . moveRight ( 2 ) helper . build ( "wall" ) helper . moveDown ( 2 ) help…" at bounding box center [442, 190] width 196 height 219
click at [412, 300] on button "Update" at bounding box center [404, 296] width 48 height 22
click at [395, 294] on span "Update" at bounding box center [403, 296] width 45 height 8
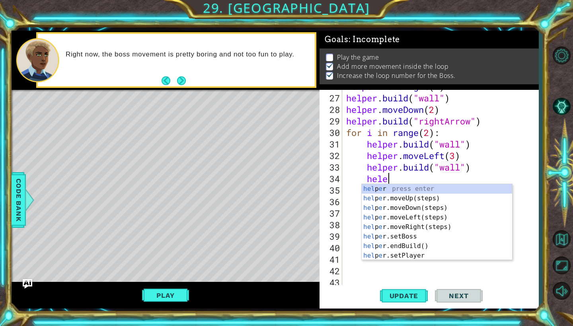
scroll to position [0, 2]
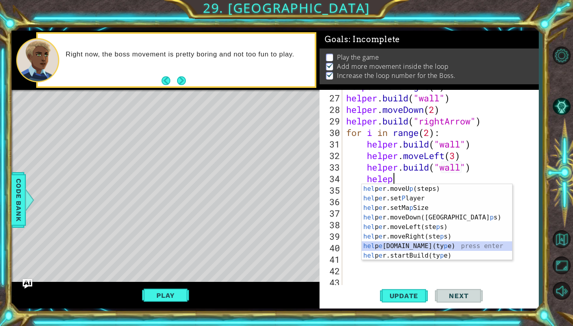
click at [404, 246] on div "hel p e r.moveU p (steps) press enter hel p e r.set P layer press enter hel p e…" at bounding box center [437, 231] width 150 height 95
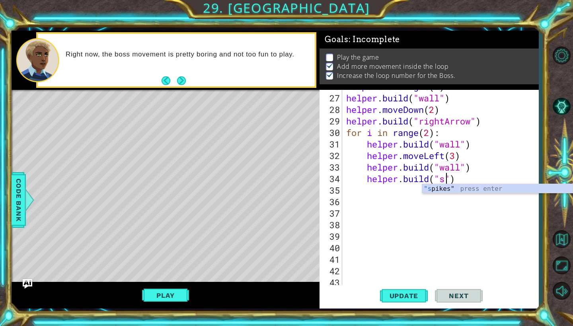
scroll to position [0, 5]
click at [467, 189] on div ""s pikes" press enter" at bounding box center [497, 198] width 150 height 29
type textarea "helper.build("spikes")"
click at [493, 176] on div "helper . moveRight ( 2 ) helper . build ( "wall" ) helper . moveDown ( 2 ) help…" at bounding box center [442, 190] width 196 height 219
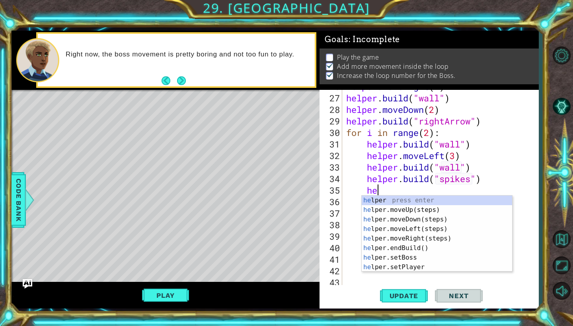
scroll to position [0, 1]
type textarea "hel"
click at [436, 240] on div "hel per press enter hel per.moveUp(steps) press enter hel per.moveDown(steps) p…" at bounding box center [437, 243] width 150 height 95
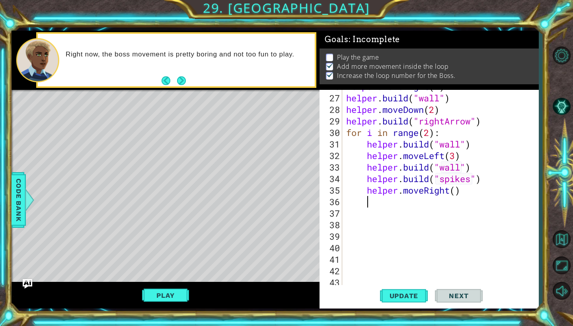
scroll to position [0, 0]
click at [457, 193] on div "helper . moveRight ( 2 ) helper . build ( "wall" ) helper . moveDown ( 2 ) help…" at bounding box center [442, 190] width 196 height 219
click at [405, 291] on button "Update" at bounding box center [404, 296] width 48 height 22
drag, startPoint x: 478, startPoint y: 195, endPoint x: 475, endPoint y: 189, distance: 6.6
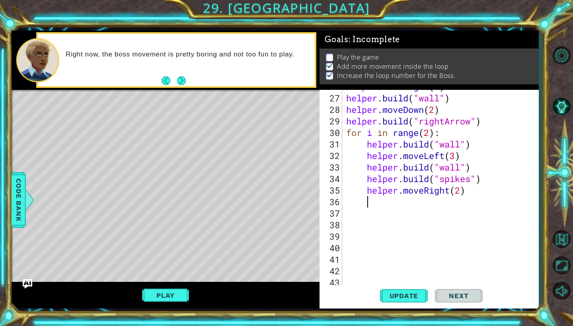
click at [478, 195] on div "helper . moveRight ( 2 ) helper . build ( "wall" ) helper . moveDown ( 2 ) help…" at bounding box center [442, 190] width 196 height 219
click at [475, 189] on div "helper . moveRight ( 2 ) helper . build ( "wall" ) helper . moveDown ( 2 ) help…" at bounding box center [442, 190] width 196 height 219
type textarea "helper.moveRight(2)"
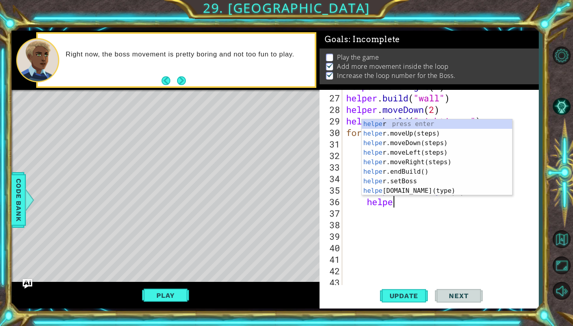
scroll to position [0, 2]
click at [410, 190] on div "helper press enter helper .moveUp(steps) press enter helper .moveDown(steps) pr…" at bounding box center [437, 166] width 150 height 95
type textarea "[DOMAIN_NAME]("wall")"
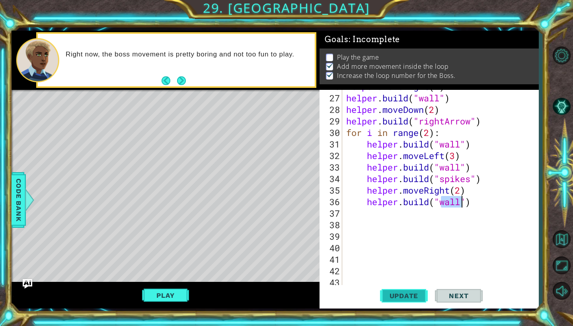
click at [403, 292] on button "Update" at bounding box center [404, 296] width 48 height 22
click at [475, 202] on div "helper . moveRight ( 2 ) helper . build ( "wall" ) helper . moveDown ( 2 ) help…" at bounding box center [442, 190] width 196 height 219
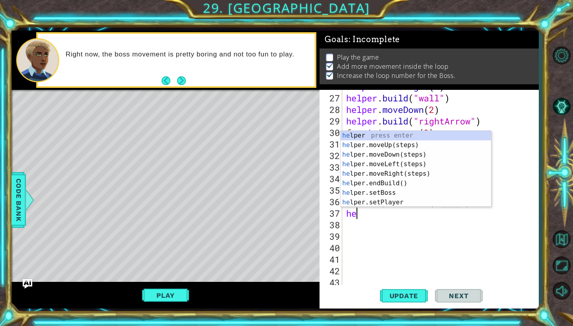
type textarea "hel"
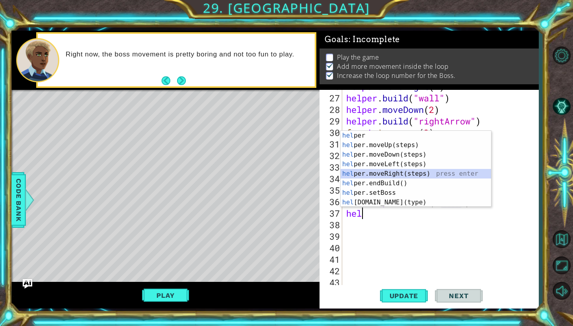
click at [401, 172] on div "hel per press enter hel per.moveUp(steps) press enter hel per.moveDown(steps) p…" at bounding box center [415, 178] width 150 height 95
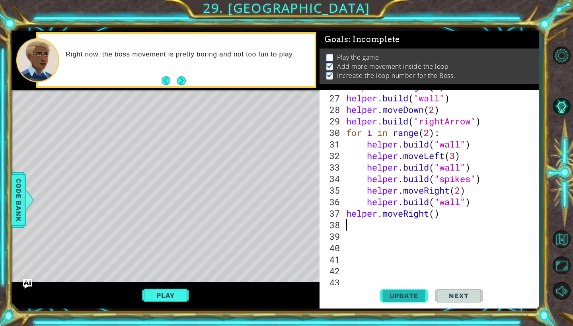
click at [413, 298] on span "Update" at bounding box center [403, 296] width 45 height 8
click at [174, 292] on button "Play" at bounding box center [165, 295] width 47 height 15
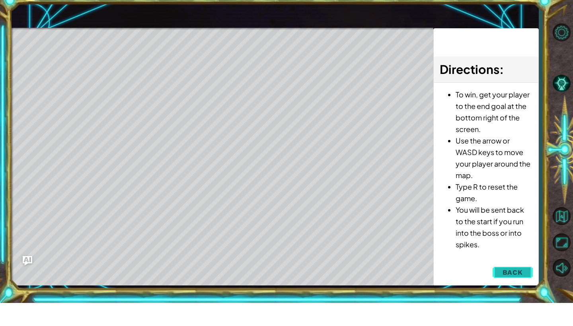
click at [523, 288] on button "Back" at bounding box center [512, 296] width 40 height 16
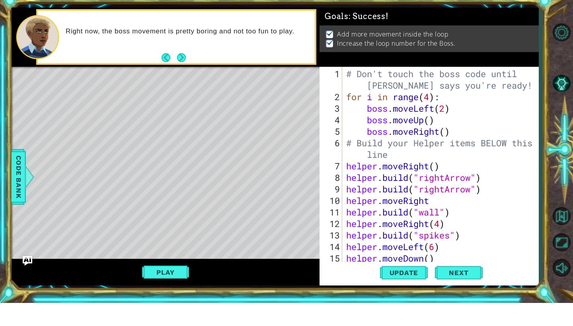
click at [441, 134] on div "# Don't touch the boss code until Vega says you're ready! for i in range ( 4 ) …" at bounding box center [442, 206] width 196 height 231
click at [446, 136] on div "# Don't touch the boss code until Vega says you're ready! for i in range ( 4 ) …" at bounding box center [442, 206] width 196 height 231
click at [448, 134] on div "# Don't touch the boss code until Vega says you're ready! for i in range ( 4 ) …" at bounding box center [442, 206] width 196 height 231
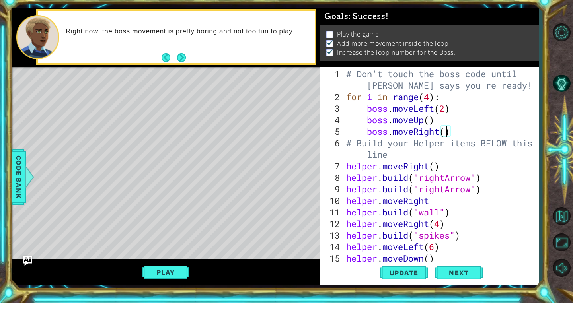
scroll to position [0, 5]
click at [413, 292] on span "Update" at bounding box center [403, 296] width 45 height 8
click at [176, 288] on button "Play" at bounding box center [165, 295] width 47 height 15
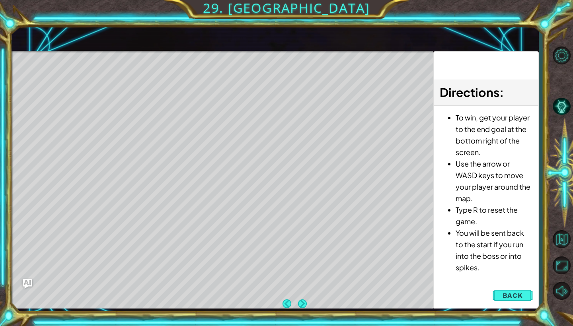
scroll to position [3, 0]
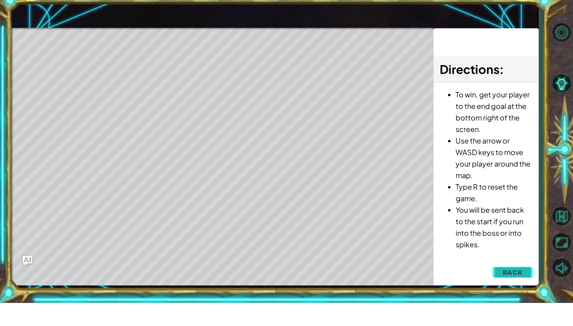
click at [512, 292] on span "Back" at bounding box center [512, 296] width 20 height 8
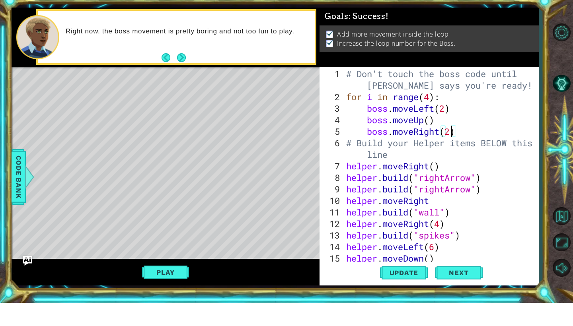
click at [451, 130] on div "# Don't touch the boss code until Vega says you're ready! for i in range ( 4 ) …" at bounding box center [442, 206] width 196 height 231
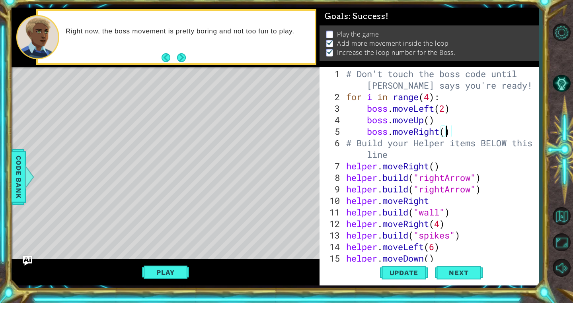
scroll to position [0, 4]
click at [446, 109] on div "# Don't touch the boss code until Vega says you're ready! for i in range ( 4 ) …" at bounding box center [442, 206] width 196 height 231
click at [407, 292] on span "Update" at bounding box center [403, 296] width 45 height 8
click at [454, 134] on div "# Don't touch the boss code until Vega says you're ready! for i in range ( 4 ) …" at bounding box center [442, 206] width 196 height 231
click at [173, 288] on button "Play" at bounding box center [165, 295] width 47 height 15
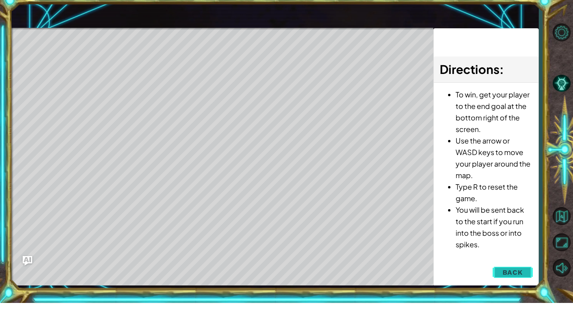
click at [521, 292] on span "Back" at bounding box center [512, 296] width 20 height 8
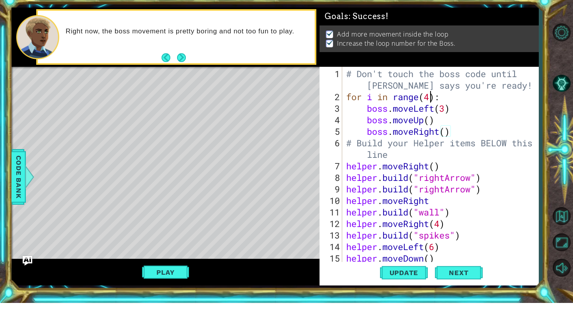
click at [431, 94] on div "# Don't touch the boss code until Vega says you're ready! for i in range ( 4 ) …" at bounding box center [442, 206] width 196 height 231
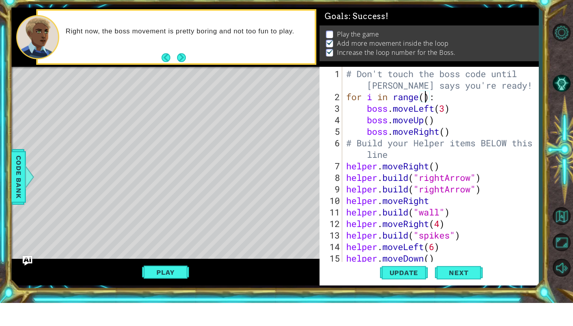
scroll to position [0, 4]
click at [407, 292] on span "Update" at bounding box center [403, 296] width 45 height 8
click at [159, 288] on button "Play" at bounding box center [165, 295] width 47 height 15
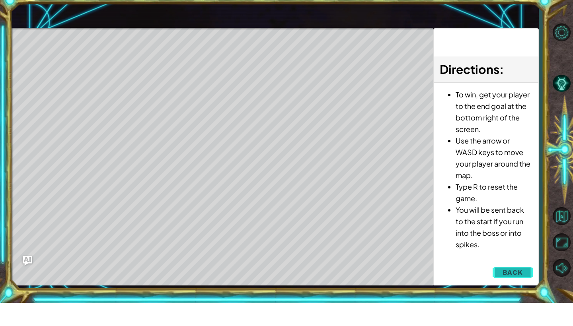
click at [516, 292] on span "Back" at bounding box center [512, 296] width 20 height 8
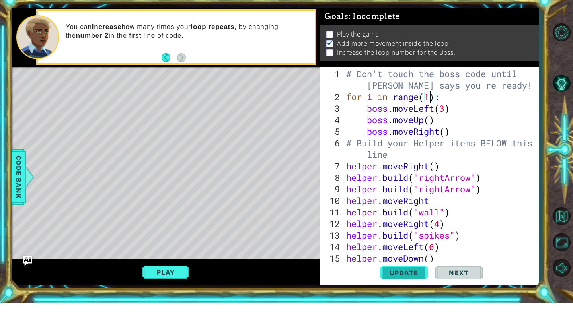
type textarea "for i in range(1):"
click at [417, 285] on button "Update" at bounding box center [404, 296] width 48 height 22
click at [182, 288] on button "Play" at bounding box center [165, 295] width 47 height 15
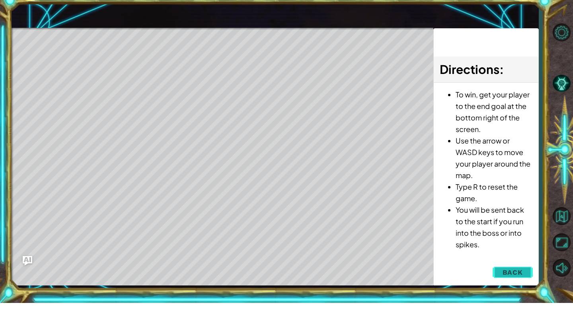
click at [514, 292] on span "Back" at bounding box center [512, 296] width 20 height 8
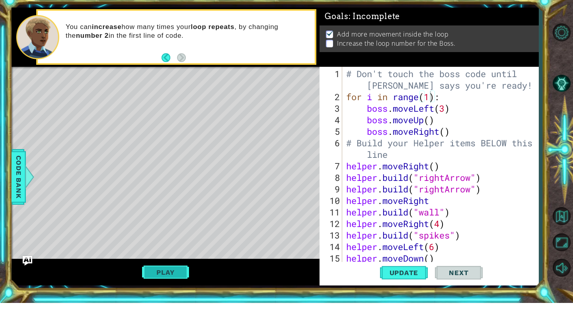
click at [159, 288] on button "Play" at bounding box center [165, 295] width 47 height 15
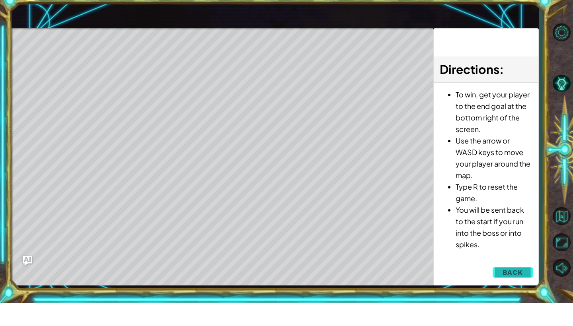
click at [515, 292] on span "Back" at bounding box center [512, 296] width 20 height 8
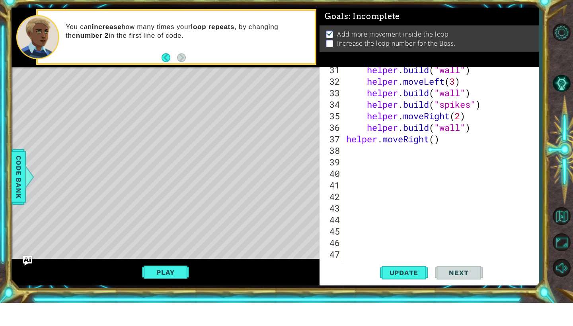
scroll to position [0, 0]
click at [449, 146] on div "helper . build ( "wall" ) helper . moveLeft ( 3 ) helper . build ( "wall" ) hel…" at bounding box center [442, 196] width 196 height 219
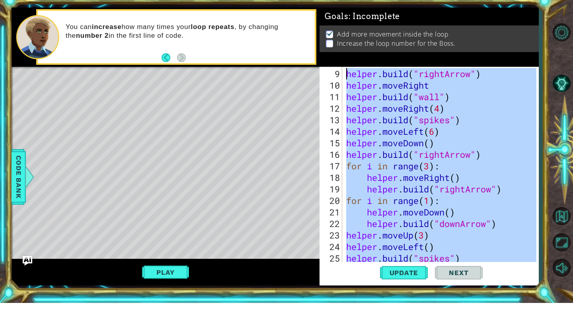
scroll to position [81, 0]
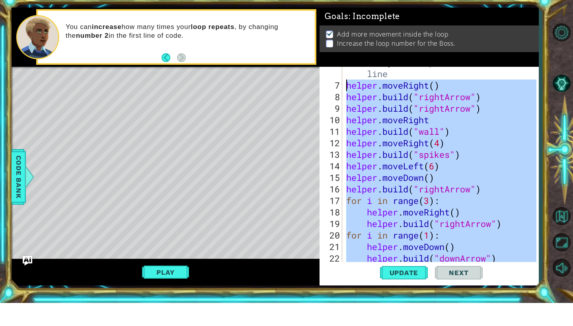
drag, startPoint x: 446, startPoint y: 171, endPoint x: 341, endPoint y: 84, distance: 136.1
click at [341, 90] on div "6 7 8 9 10 11 12 13 14 15 16 17 18 19 20 21 22 23 24 # Build your Helper items …" at bounding box center [427, 188] width 217 height 196
type textarea "helper.moveRight() helper.build("rightArrow")"
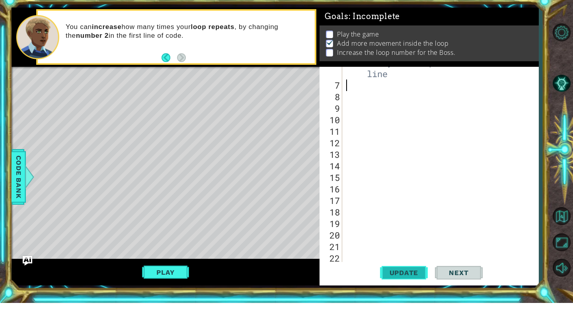
click at [403, 292] on span "Update" at bounding box center [403, 296] width 45 height 8
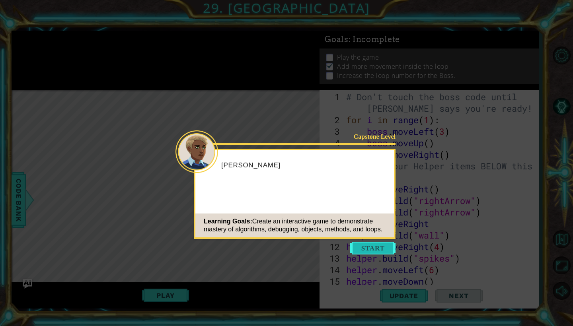
scroll to position [473, 0]
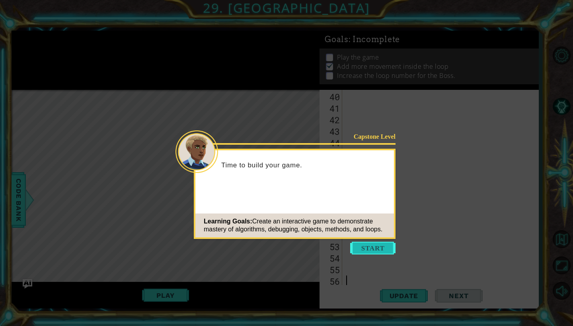
click at [373, 243] on button "Start" at bounding box center [372, 248] width 45 height 13
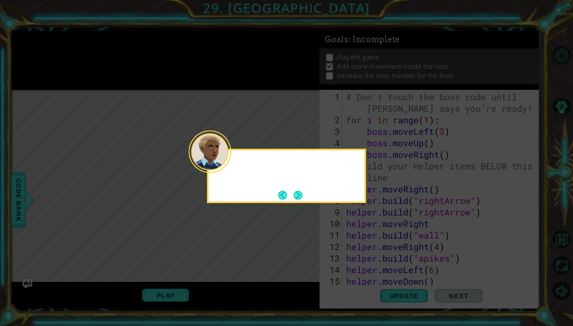
scroll to position [0, 0]
click at [302, 200] on button "Next" at bounding box center [298, 195] width 9 height 9
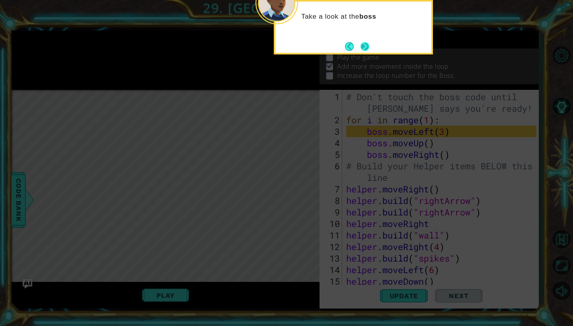
click at [362, 42] on button "Next" at bounding box center [364, 46] width 9 height 9
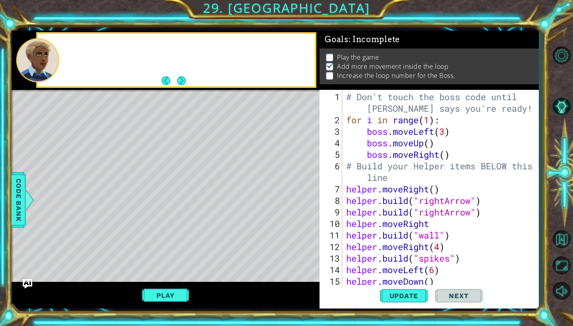
click at [362, 40] on span ": Incomplete" at bounding box center [373, 40] width 51 height 10
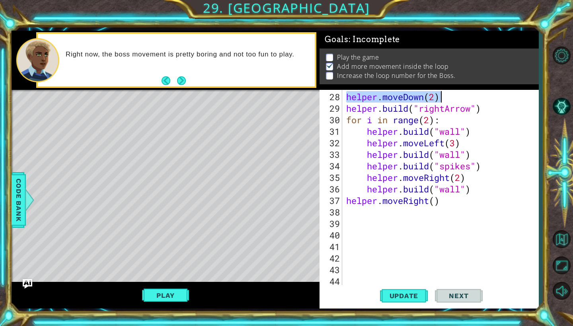
scroll to position [277, 0]
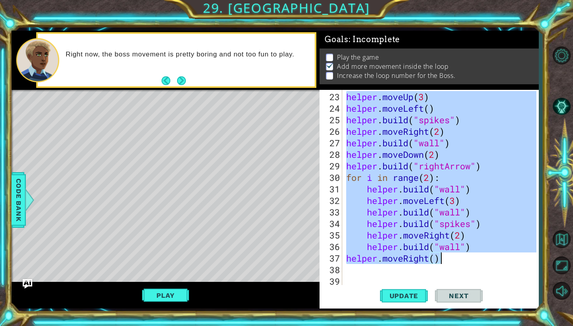
drag, startPoint x: 346, startPoint y: 100, endPoint x: 454, endPoint y: 263, distance: 195.4
click at [454, 263] on div "helper . moveUp ( 3 ) helper . moveLeft ( ) helper . build ( "spikes" ) helper …" at bounding box center [442, 200] width 196 height 219
type textarea "[DOMAIN_NAME]("wall") helper.moveRight()"
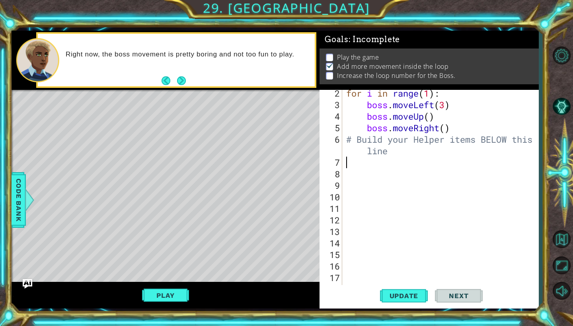
scroll to position [4, 0]
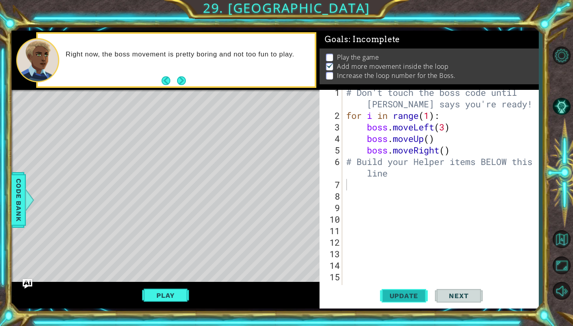
click at [398, 300] on span "Update" at bounding box center [403, 296] width 45 height 8
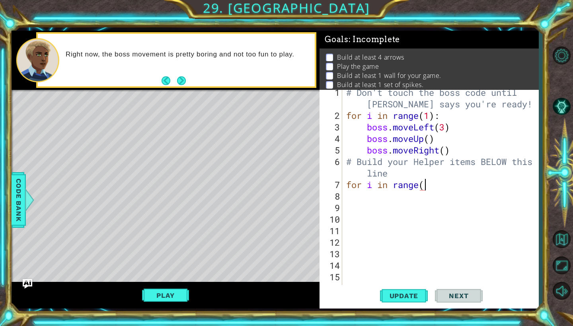
scroll to position [0, 4]
type textarea "for i in range(3):"
type textarea "g"
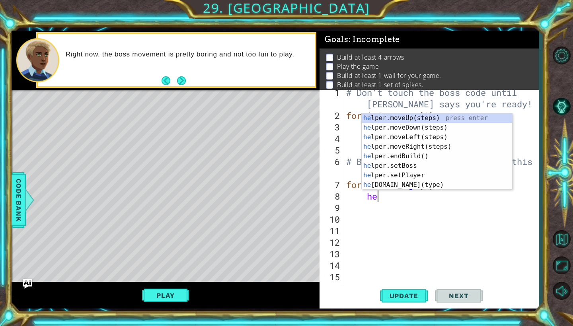
scroll to position [0, 1]
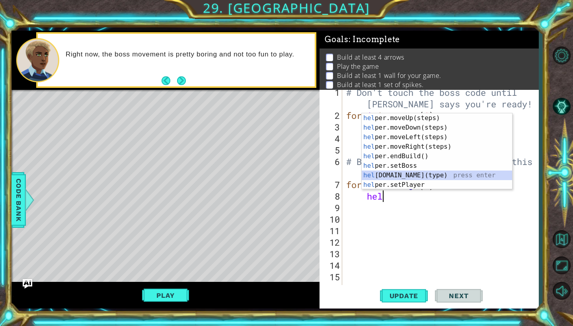
click at [422, 177] on div "hel per.moveUp(steps) press enter hel per.moveDown(steps) press enter hel per.m…" at bounding box center [437, 160] width 150 height 95
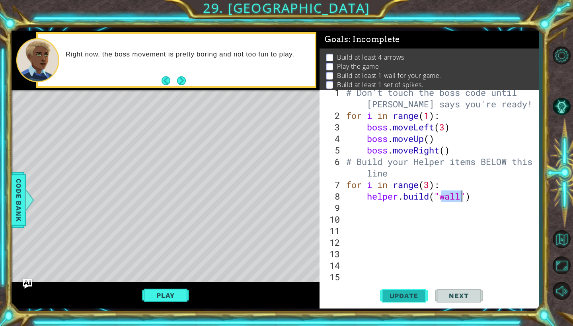
click at [421, 294] on span "Update" at bounding box center [403, 296] width 45 height 8
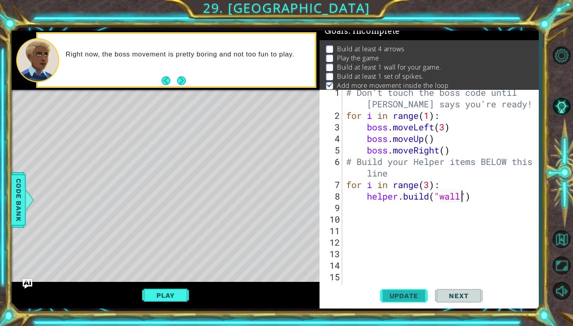
scroll to position [11, 0]
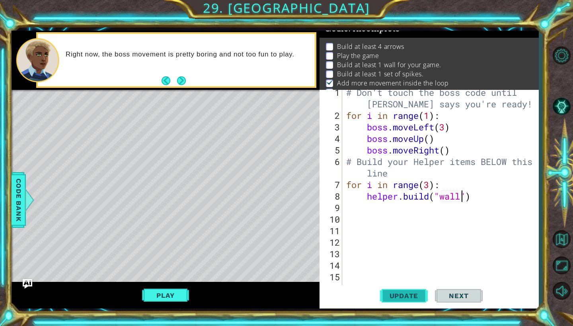
click at [399, 292] on span "Update" at bounding box center [403, 296] width 45 height 8
click at [482, 195] on div "# Don't touch the boss code until [PERSON_NAME] says you're ready! for i in ran…" at bounding box center [442, 202] width 196 height 231
type textarea "[DOMAIN_NAME]("wall")"
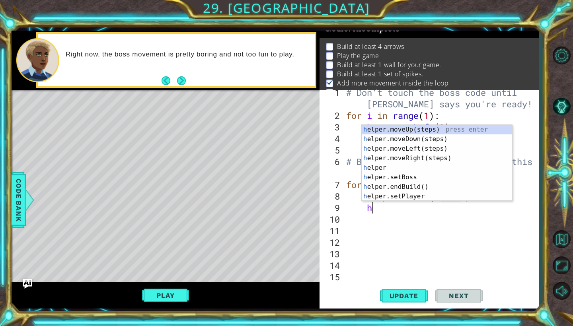
type textarea "he"
click at [433, 156] on div "he lper.moveUp(steps) press enter he lper.moveDown(steps) press enter he lper.m…" at bounding box center [437, 172] width 150 height 95
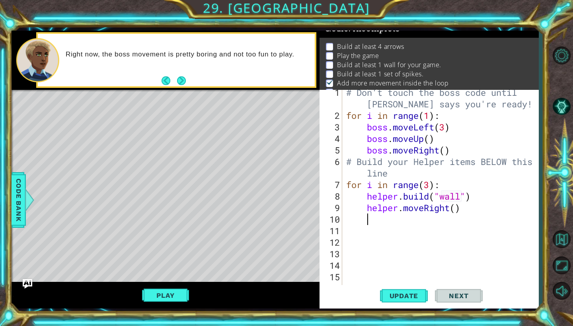
scroll to position [0, 0]
click at [460, 209] on div "# Don't touch the boss code until [PERSON_NAME] says you're ready! for i in ran…" at bounding box center [442, 202] width 196 height 231
click at [458, 209] on div "# Don't touch the boss code until [PERSON_NAME] says you're ready! for i in ran…" at bounding box center [442, 202] width 196 height 231
click at [404, 294] on span "Update" at bounding box center [403, 296] width 45 height 8
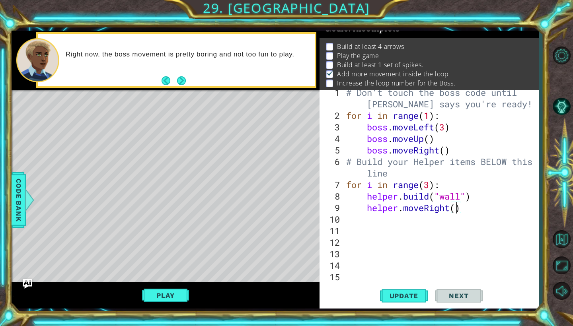
click at [463, 196] on div "# Don't touch the boss code until [PERSON_NAME] says you're ready! for i in ran…" at bounding box center [442, 202] width 196 height 231
click at [408, 300] on span "Update" at bounding box center [403, 296] width 45 height 8
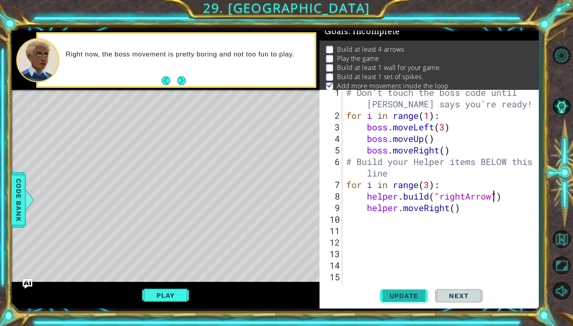
scroll to position [6, 0]
click at [468, 209] on div "# Don't touch the boss code until [PERSON_NAME] says you're ready! for i in ran…" at bounding box center [442, 202] width 196 height 231
type textarea "helper.moveRight()"
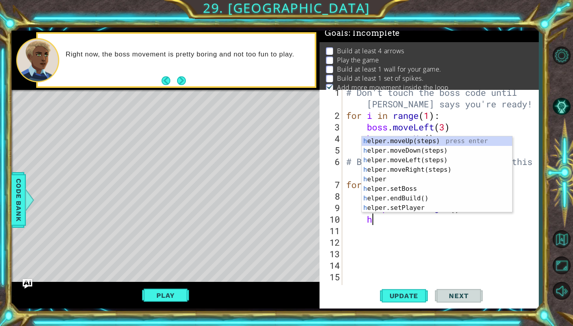
scroll to position [0, 1]
click at [428, 212] on div "hel per.moveUp(steps) press enter hel per.moveDown(steps) press enter hel per.m…" at bounding box center [437, 183] width 150 height 95
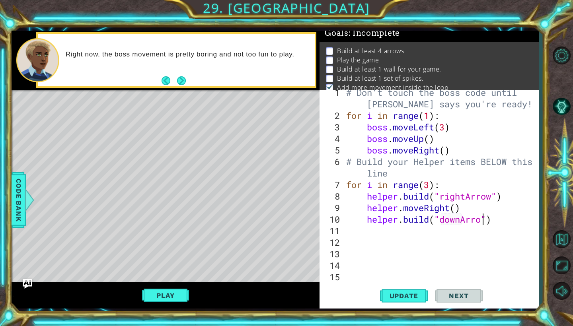
scroll to position [0, 6]
type textarea "[DOMAIN_NAME]("downArrow")"
click at [505, 218] on div "# Don't touch the boss code until [PERSON_NAME] says you're ready! for i in ran…" at bounding box center [442, 202] width 196 height 231
type textarea "h"
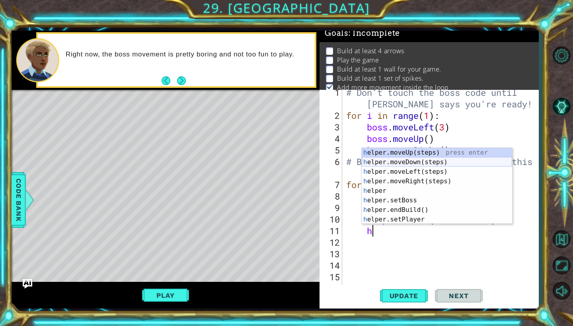
click at [457, 165] on div "h elper.moveUp(steps) press enter h elper.moveDown(steps) press enter h elper.m…" at bounding box center [437, 195] width 150 height 95
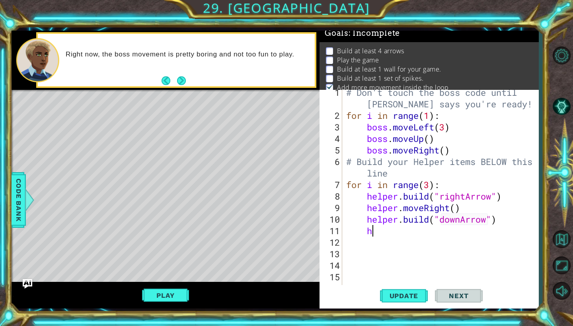
scroll to position [0, 0]
click at [456, 234] on div "# Don't touch the boss code until [PERSON_NAME] says you're ready! for i in ran…" at bounding box center [442, 202] width 196 height 231
click at [452, 233] on div "# Don't touch the boss code until [PERSON_NAME] says you're ready! for i in ran…" at bounding box center [442, 202] width 196 height 231
type textarea "helper.moveDown(2)"
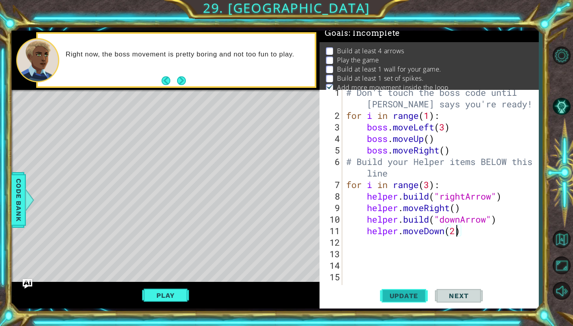
click at [414, 294] on span "Update" at bounding box center [403, 296] width 45 height 8
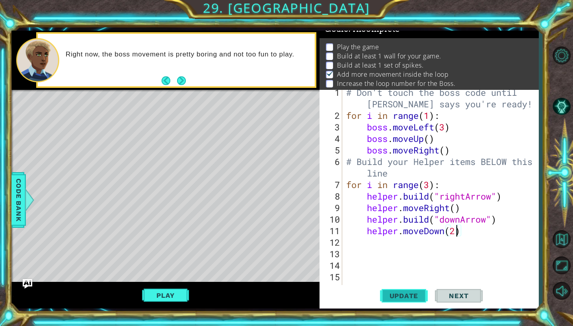
scroll to position [11, 0]
click at [163, 296] on button "Play" at bounding box center [165, 295] width 47 height 15
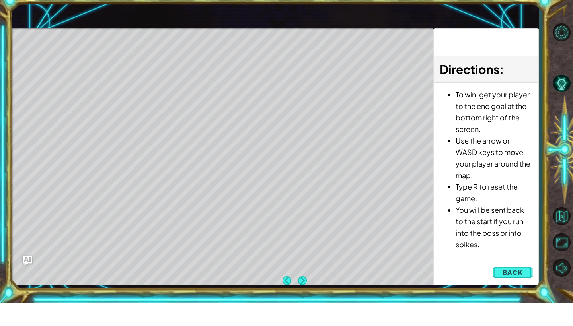
scroll to position [0, 0]
click at [515, 292] on span "Back" at bounding box center [512, 296] width 20 height 8
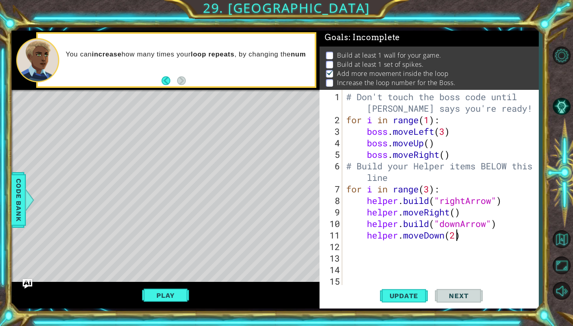
scroll to position [2, 0]
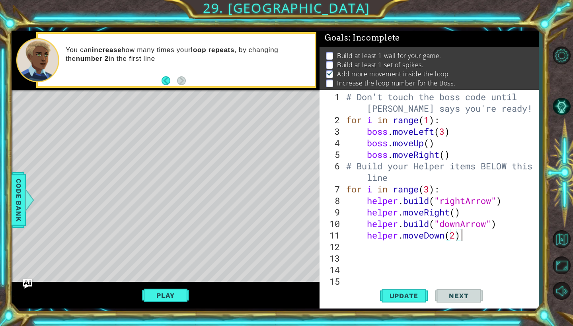
click at [476, 239] on div "# Don't touch the boss code until [PERSON_NAME] says you're ready! for i in ran…" at bounding box center [442, 206] width 196 height 231
click at [399, 292] on span "Update" at bounding box center [403, 296] width 45 height 8
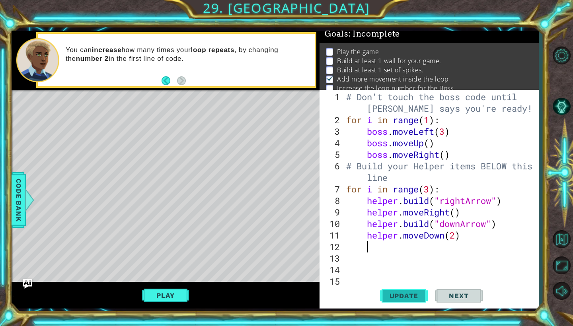
scroll to position [6, 0]
click at [457, 237] on div "# Don't touch the boss code until [PERSON_NAME] says you're ready! for i in ran…" at bounding box center [442, 206] width 196 height 231
type textarea "helper.moveDown(1)"
click at [416, 292] on button "Update" at bounding box center [404, 296] width 48 height 22
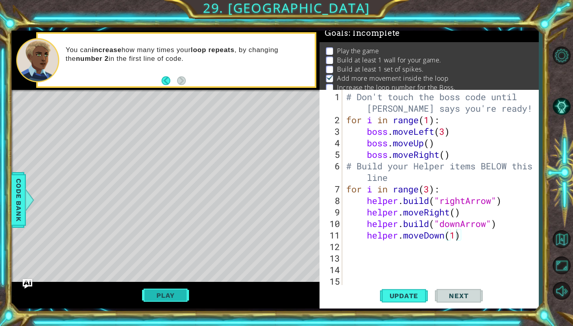
click at [151, 292] on button "Play" at bounding box center [165, 295] width 47 height 15
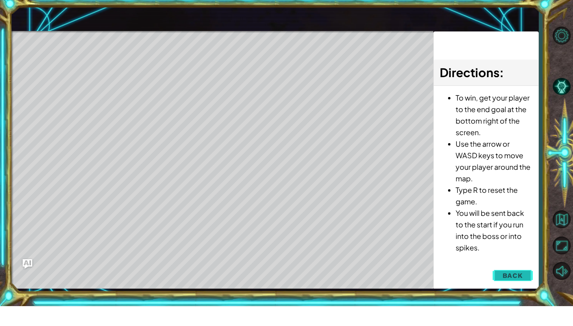
click at [516, 292] on span "Back" at bounding box center [512, 296] width 20 height 8
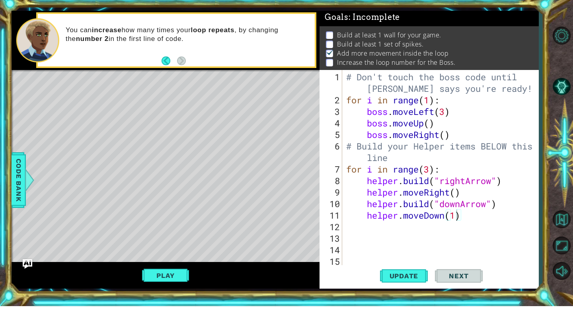
scroll to position [2, 0]
click at [392, 292] on span "Update" at bounding box center [403, 296] width 45 height 8
click at [476, 219] on div "# Don't touch the boss code until [PERSON_NAME] says you're ready! for i in ran…" at bounding box center [442, 206] width 196 height 231
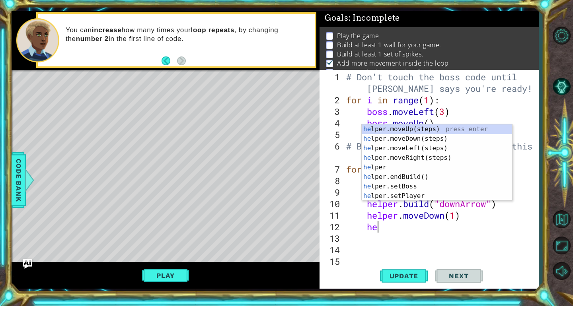
scroll to position [0, 1]
type textarea "h"
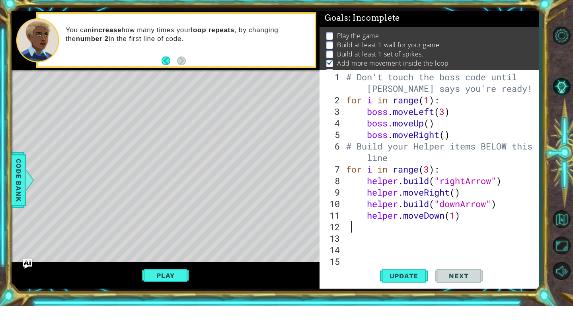
click at [353, 227] on div "# Don't touch the boss code until [PERSON_NAME] says you're ready! for i in ran…" at bounding box center [442, 206] width 196 height 231
click at [340, 241] on div "12" at bounding box center [331, 247] width 21 height 12
click at [344, 227] on div "1 2 3 4 5 6 7 8 9 10 11 12 13 14 15 16 # Don't touch the boss code until [PERSO…" at bounding box center [427, 188] width 217 height 196
click at [347, 223] on div "# Don't touch the boss code until [PERSON_NAME] says you're ready! for i in ran…" at bounding box center [442, 206] width 196 height 231
type textarea "he"
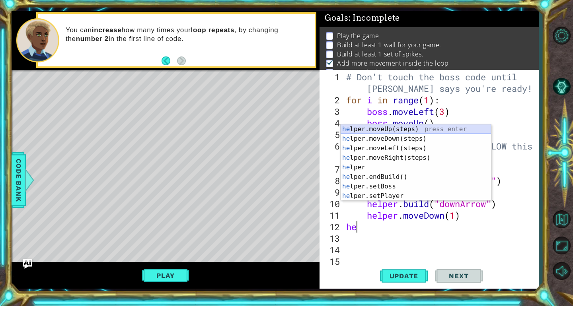
click at [395, 144] on div "he lper.moveUp(steps) press enter he lper.moveDown(steps) press enter he lper.m…" at bounding box center [415, 191] width 150 height 95
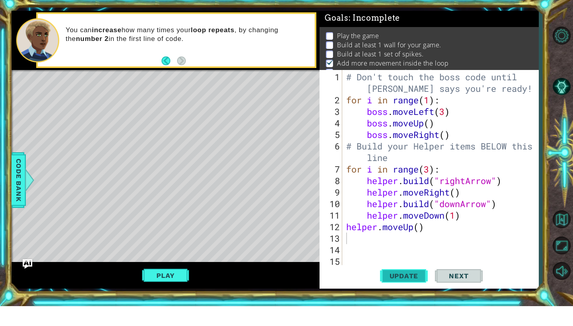
click at [406, 285] on button "Update" at bounding box center [404, 296] width 48 height 22
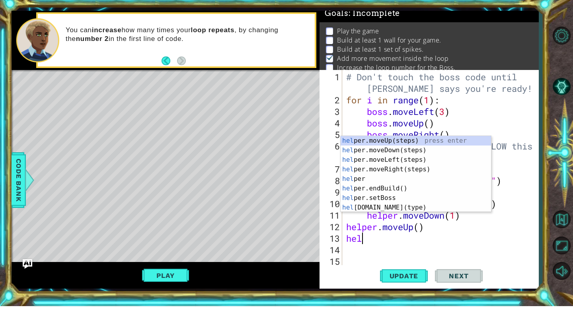
scroll to position [0, 1]
click at [377, 200] on div "hel per.moveUp(steps) press enter hel per.moveDown(steps) press enter hel per.m…" at bounding box center [415, 203] width 150 height 95
type textarea "helper.setBoss("bats")"
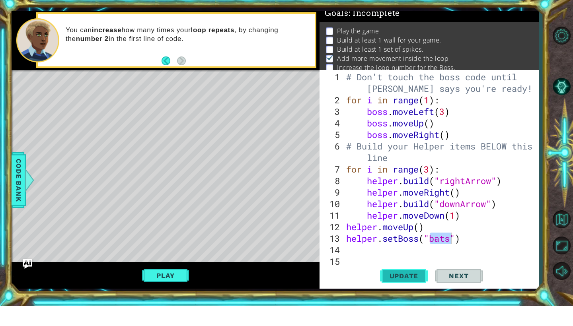
click at [408, 292] on span "Update" at bounding box center [403, 296] width 45 height 8
click at [160, 288] on button "Play" at bounding box center [165, 295] width 47 height 15
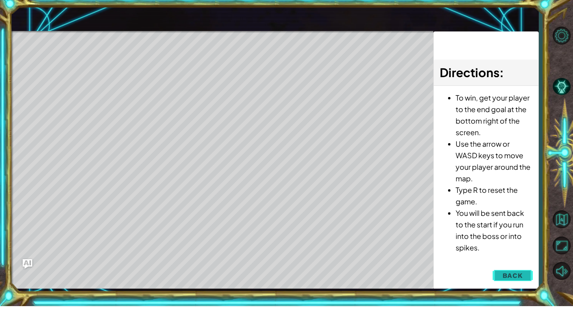
click at [521, 292] on span "Back" at bounding box center [512, 296] width 20 height 8
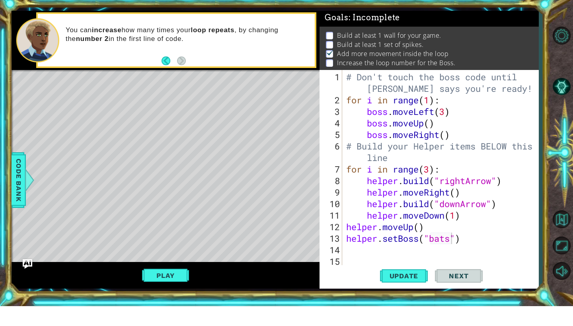
scroll to position [2, 0]
click at [467, 238] on div "# Don't touch the boss code until [PERSON_NAME] says you're ready! for i in ran…" at bounding box center [442, 206] width 196 height 231
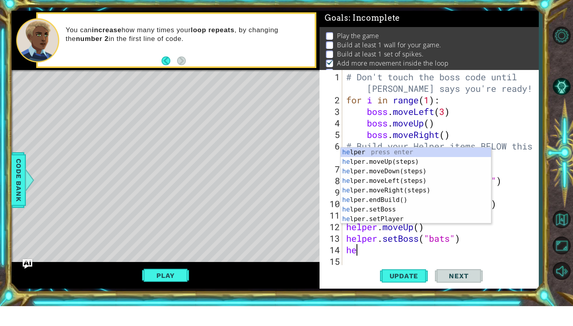
scroll to position [0, 0]
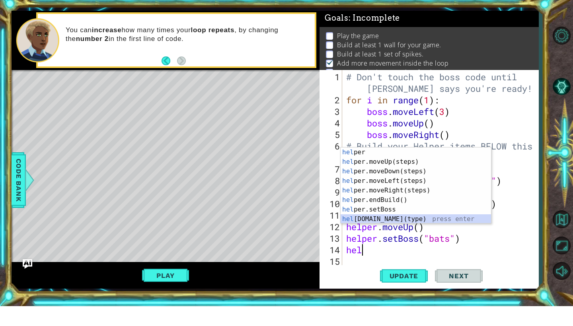
click at [417, 219] on div "hel per press enter hel per.moveUp(steps) press enter hel per.moveDown(steps) p…" at bounding box center [415, 214] width 150 height 95
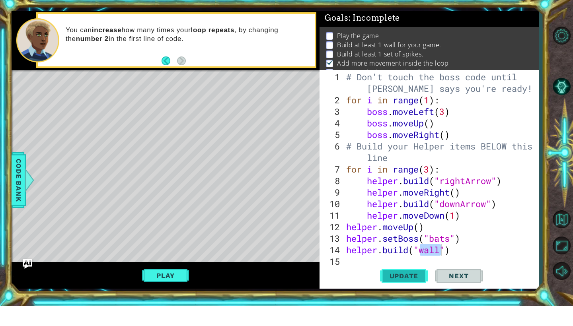
click at [391, 292] on span "Update" at bounding box center [403, 296] width 45 height 8
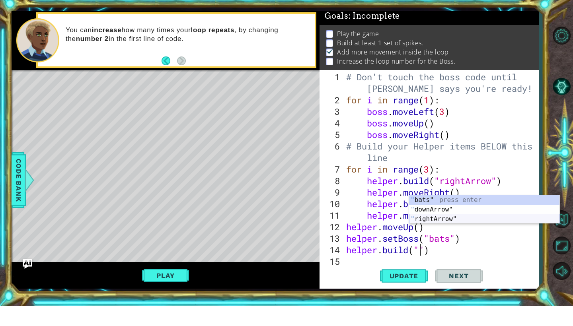
click at [439, 218] on div "" bats" press enter " downArrow" press enter " rightArrow" press enter" at bounding box center [484, 239] width 150 height 48
type textarea "[DOMAIN_NAME]("rightArrow")"
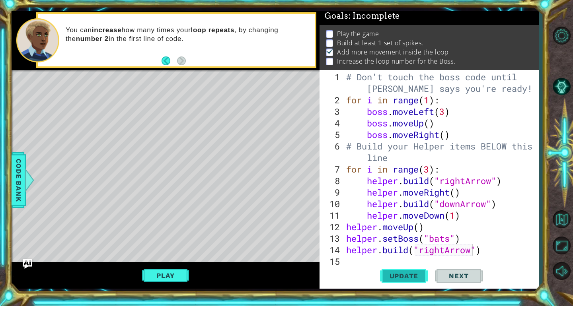
click at [401, 292] on span "Update" at bounding box center [403, 296] width 45 height 8
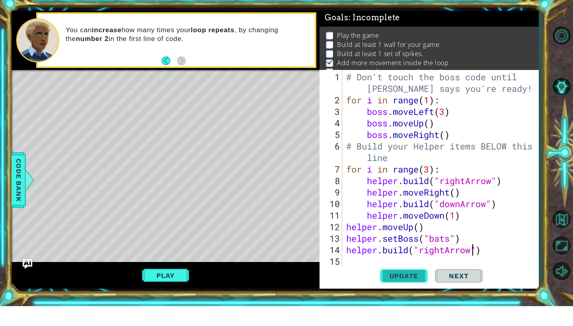
scroll to position [2, 0]
click at [493, 253] on div "# Don't touch the boss code until [PERSON_NAME] says you're ready! for i in ran…" at bounding box center [442, 206] width 196 height 231
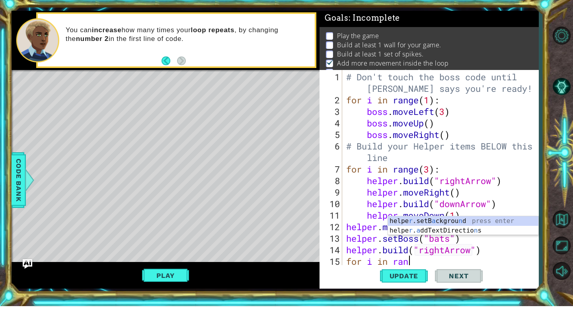
scroll to position [0, 3]
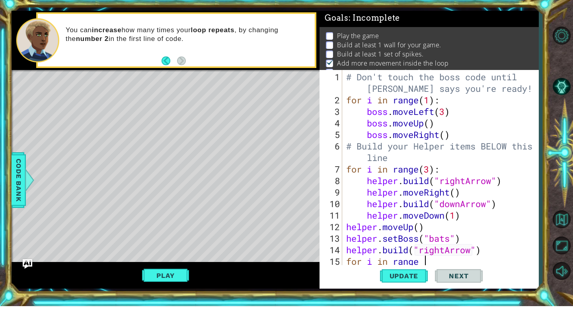
type textarea "for i in range"
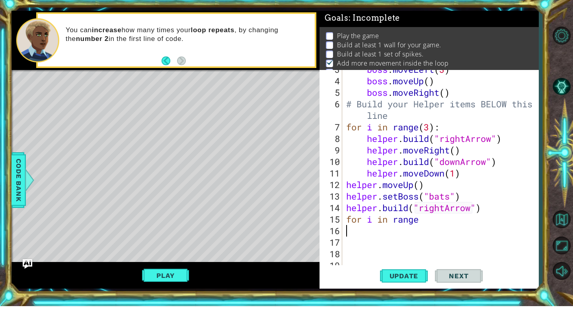
scroll to position [51, 0]
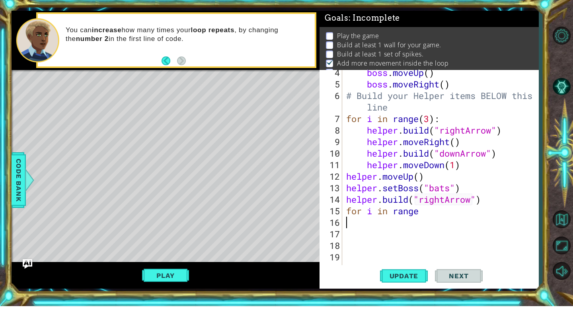
click at [428, 212] on div "boss . moveUp ( ) boss . moveRight ( ) # Build your Helper items BELOW this lin…" at bounding box center [442, 196] width 196 height 219
type textarea "for i in range(2):"
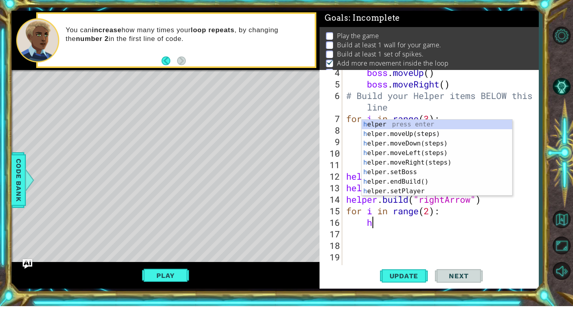
scroll to position [0, 1]
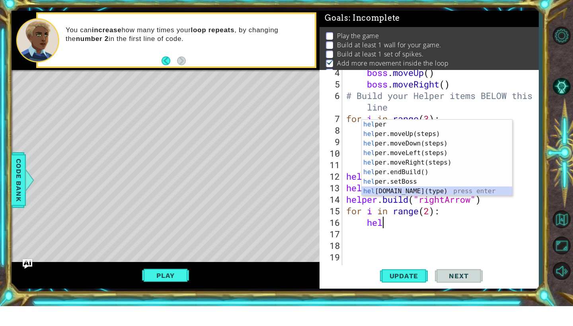
click at [402, 187] on div "hel per press enter hel per.moveUp(steps) press enter hel per.moveDown(steps) p…" at bounding box center [437, 187] width 150 height 95
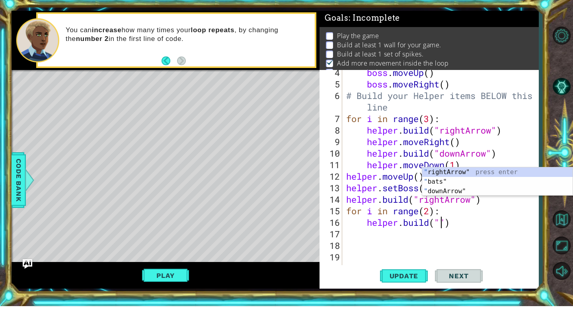
scroll to position [0, 5]
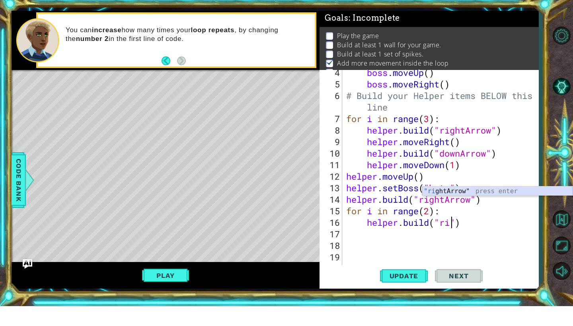
click at [444, 206] on div ""ri ghtArrow" press enter" at bounding box center [497, 220] width 150 height 29
type textarea "[DOMAIN_NAME]("rightArrow")"
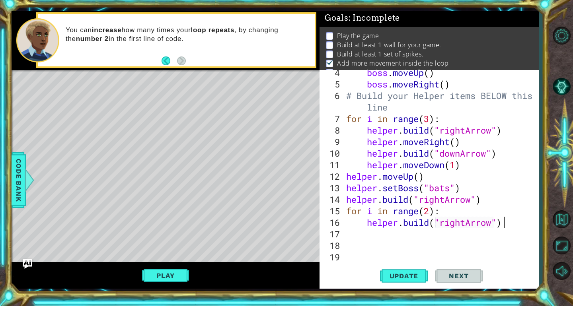
click at [514, 220] on div "boss . moveUp ( ) boss . moveRight ( ) # Build your Helper items BELOW this lin…" at bounding box center [442, 196] width 196 height 219
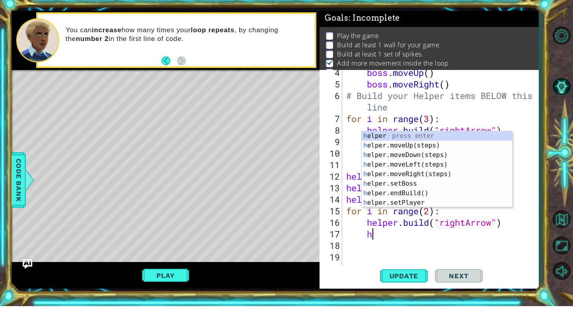
scroll to position [0, 1]
type textarea "hel"
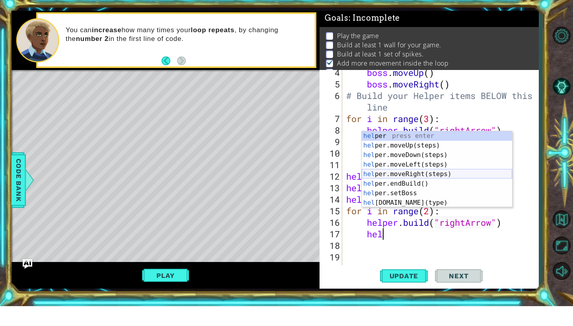
click at [422, 177] on div "hel per press enter hel per.moveUp(steps) press enter hel per.moveDown(steps) p…" at bounding box center [437, 198] width 150 height 95
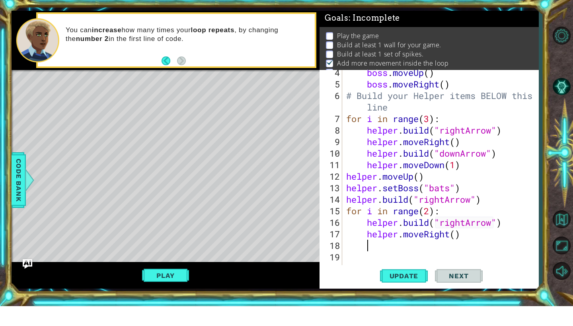
scroll to position [0, 0]
click at [409, 292] on span "Update" at bounding box center [403, 296] width 45 height 8
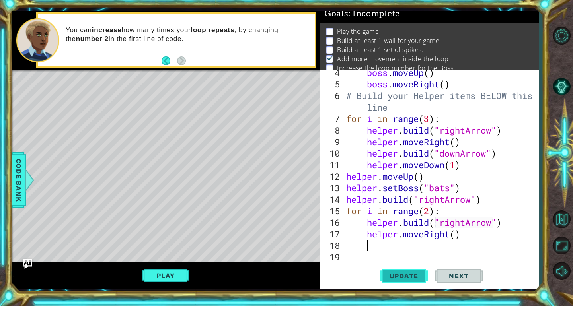
scroll to position [6, 0]
click at [457, 233] on div "boss . moveUp ( ) boss . moveRight ( ) # Build your Helper items BELOW this lin…" at bounding box center [442, 196] width 196 height 219
click at [410, 285] on button "Update" at bounding box center [404, 296] width 48 height 22
click at [415, 292] on span "Update" at bounding box center [403, 296] width 45 height 8
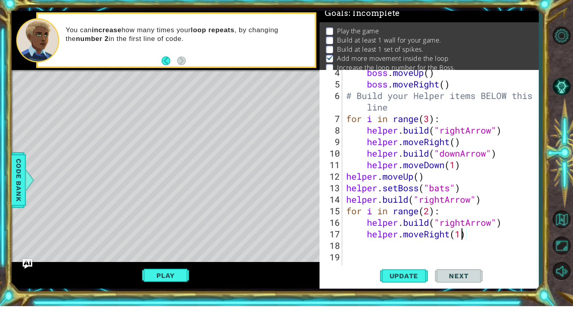
click at [431, 214] on div "boss . moveUp ( ) boss . moveRight ( ) # Build your Helper items BELOW this lin…" at bounding box center [442, 196] width 196 height 219
click at [464, 236] on div "boss . moveUp ( ) boss . moveRight ( ) # Build your Helper items BELOW this lin…" at bounding box center [442, 196] width 196 height 219
click at [418, 292] on span "Update" at bounding box center [403, 296] width 45 height 8
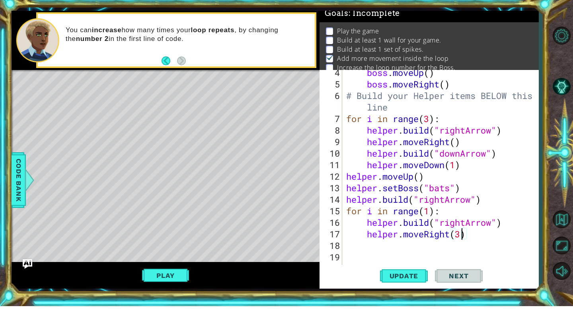
click at [430, 214] on div "boss . moveUp ( ) boss . moveRight ( ) # Build your Helper items BELOW this lin…" at bounding box center [442, 196] width 196 height 219
click at [460, 233] on div "boss . moveUp ( ) boss . moveRight ( ) # Build your Helper items BELOW this lin…" at bounding box center [442, 196] width 196 height 219
click at [415, 292] on span "Update" at bounding box center [403, 296] width 45 height 8
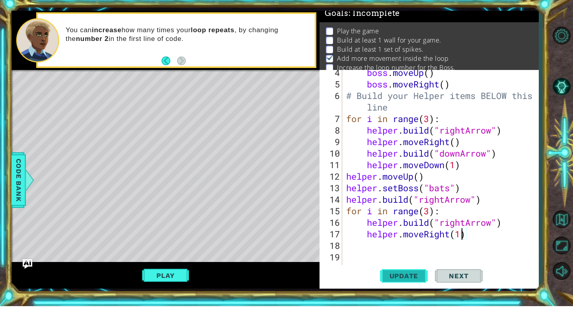
click at [403, 285] on button "Update" at bounding box center [404, 296] width 48 height 22
click at [173, 288] on button "Play" at bounding box center [165, 295] width 47 height 15
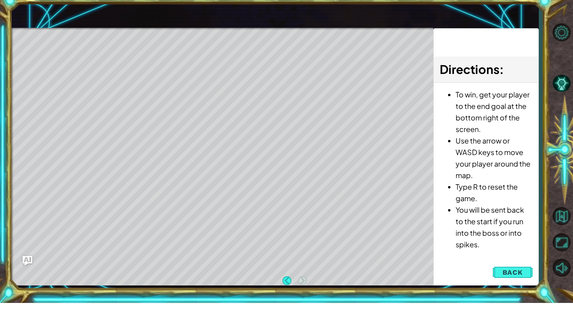
scroll to position [0, 0]
click at [509, 288] on button "Back" at bounding box center [512, 296] width 40 height 16
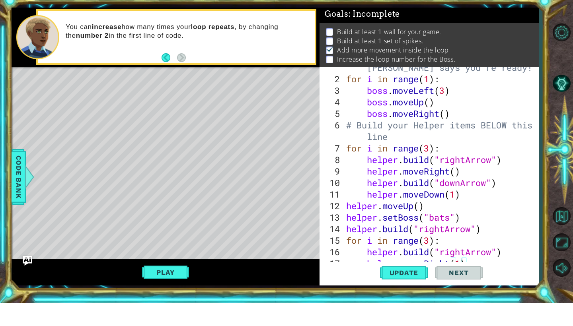
scroll to position [2, 0]
click at [431, 106] on div "# Don't touch the boss code until [PERSON_NAME] says you're ready! for i in ran…" at bounding box center [442, 188] width 196 height 231
click at [177, 288] on button "Play" at bounding box center [165, 295] width 47 height 15
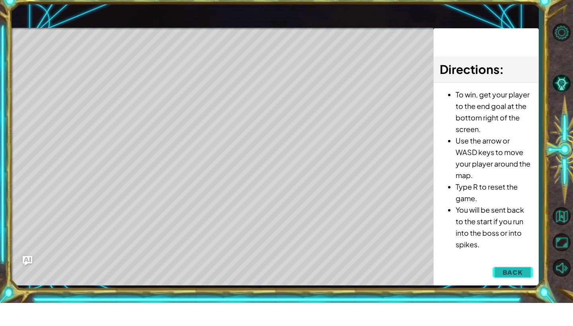
click at [508, 292] on span "Back" at bounding box center [512, 296] width 20 height 8
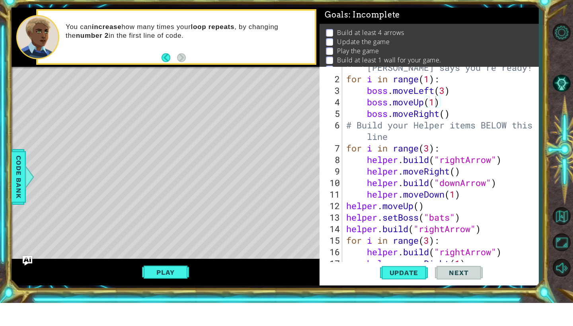
scroll to position [4, 0]
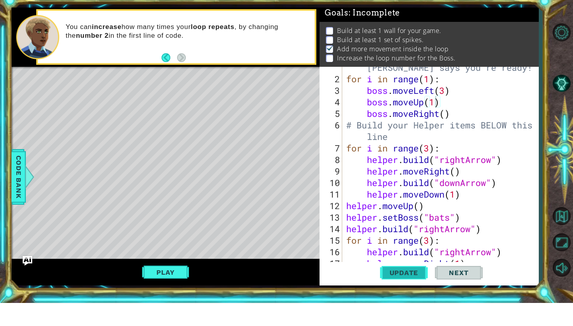
click at [384, 292] on span "Update" at bounding box center [403, 296] width 45 height 8
click at [179, 288] on button "Play" at bounding box center [165, 295] width 47 height 15
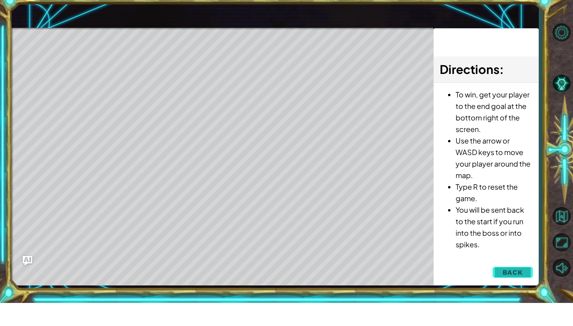
click at [512, 292] on span "Back" at bounding box center [512, 296] width 20 height 8
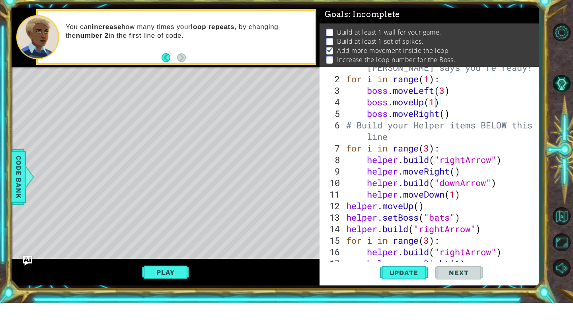
scroll to position [2, 0]
type textarea "boss.moveUp(2)"
click at [411, 285] on button "Update" at bounding box center [404, 296] width 48 height 22
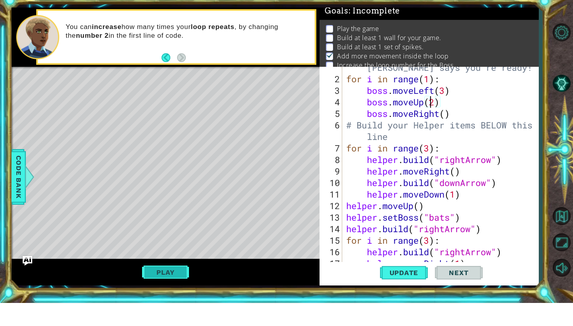
scroll to position [6, 0]
click at [173, 288] on button "Play" at bounding box center [165, 295] width 47 height 15
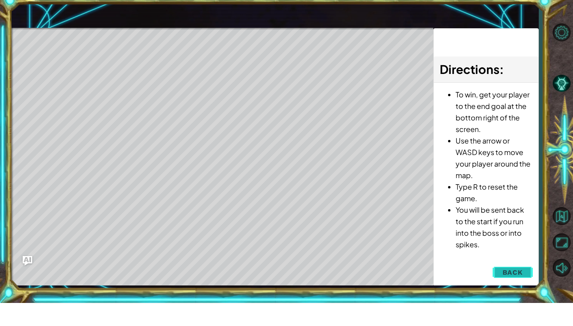
click at [505, 292] on span "Back" at bounding box center [512, 296] width 20 height 8
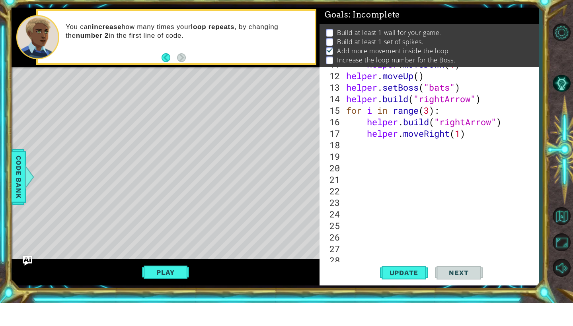
scroll to position [0, 0]
click at [476, 141] on div "helper . moveDown ( 1 ) helper . moveUp ( ) helper . setBoss ( "bats" ) helper …" at bounding box center [442, 191] width 196 height 219
click at [355, 148] on div "helper . moveDown ( 1 ) helper . moveUp ( ) helper . setBoss ( "bats" ) helper …" at bounding box center [442, 191] width 196 height 219
click at [401, 292] on span "Update" at bounding box center [403, 296] width 45 height 8
click at [350, 147] on div "helper . moveDown ( 1 ) helper . moveUp ( ) helper . setBoss ( "bats" ) helper …" at bounding box center [442, 191] width 196 height 219
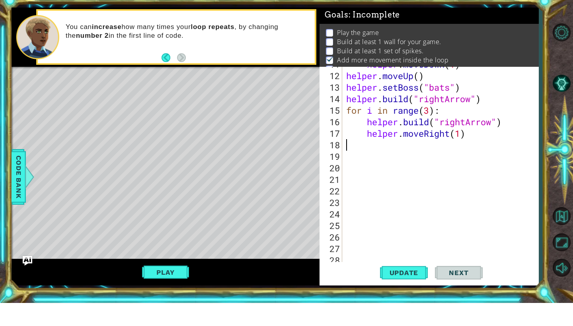
click at [346, 147] on div "helper . moveDown ( 1 ) helper . moveUp ( ) helper . setBoss ( "bats" ) helper …" at bounding box center [442, 191] width 196 height 219
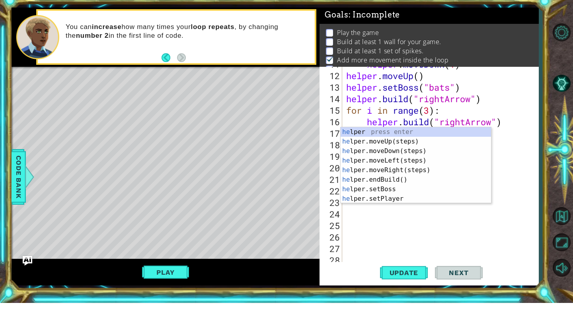
scroll to position [0, 1]
click at [389, 202] on div "hel per press enter hel per.moveUp(steps) press enter hel per.moveDown(steps) p…" at bounding box center [415, 197] width 150 height 95
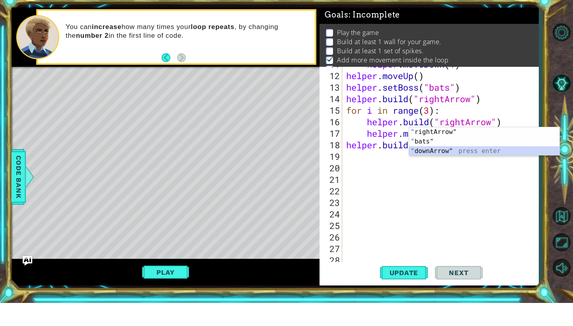
click at [443, 150] on div "" rightArrow" press enter " bats" press enter " downArrow" press enter" at bounding box center [484, 174] width 150 height 48
type textarea "[DOMAIN_NAME]("downArrow")"
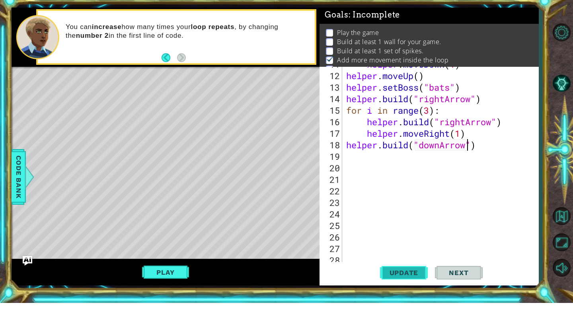
click at [408, 292] on span "Update" at bounding box center [403, 296] width 45 height 8
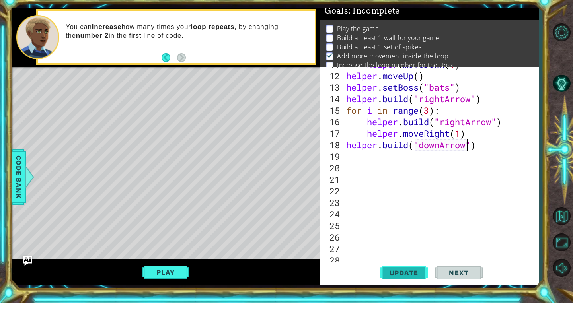
scroll to position [6, 0]
click at [353, 154] on div "helper . moveDown ( 1 ) helper . moveUp ( ) helper . setBoss ( "bats" ) helper …" at bounding box center [442, 191] width 196 height 219
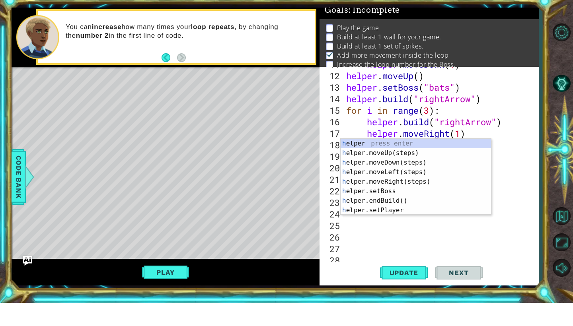
type textarea "he"
click at [380, 162] on div "he lper press enter he lper.moveUp(steps) press enter he lper.moveDown(steps) p…" at bounding box center [415, 209] width 150 height 95
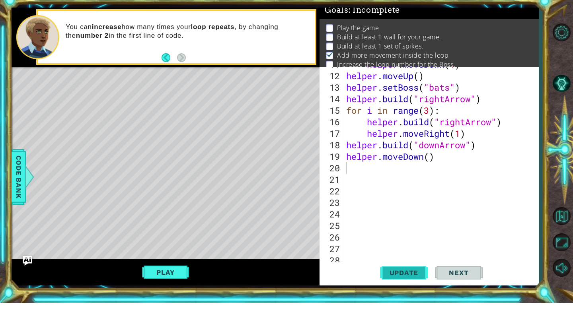
click at [403, 292] on span "Update" at bounding box center [403, 296] width 45 height 8
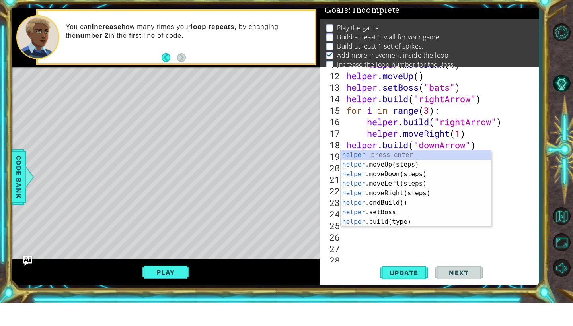
scroll to position [0, 1]
click at [399, 222] on div "helper press enter helper .moveUp(steps) press enter helper .moveDown(steps) pr…" at bounding box center [415, 220] width 150 height 95
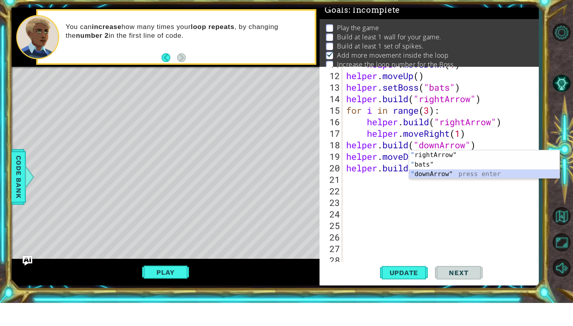
click at [423, 173] on div "" rightArrow" press enter " bats" press enter " downArrow" press enter" at bounding box center [484, 197] width 150 height 48
type textarea "[DOMAIN_NAME]("downArrow")"
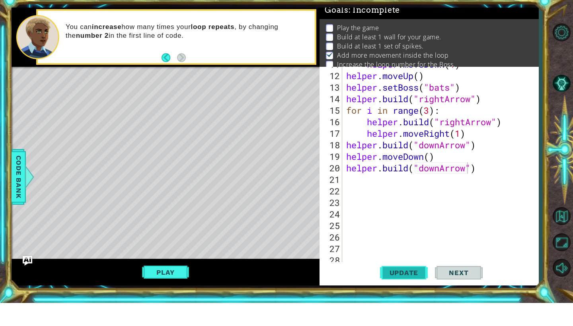
click at [398, 292] on span "Update" at bounding box center [403, 296] width 45 height 8
click at [347, 178] on div "helper . moveDown ( 1 ) helper . moveUp ( ) helper . setBoss ( "bats" ) helper …" at bounding box center [442, 191] width 196 height 219
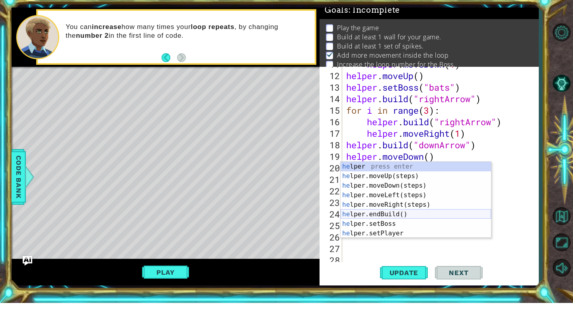
type textarea "hele"
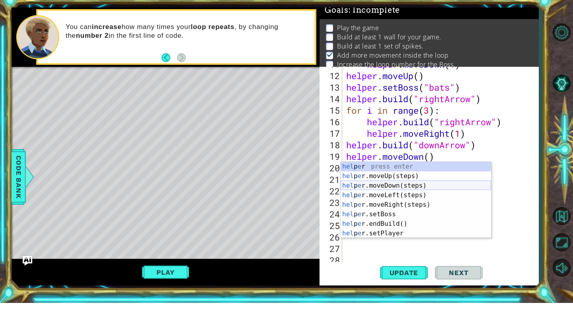
click at [392, 186] on div "hel p e r press enter hel p e r.moveUp(steps) press enter hel p e r.moveDown(st…" at bounding box center [415, 232] width 150 height 95
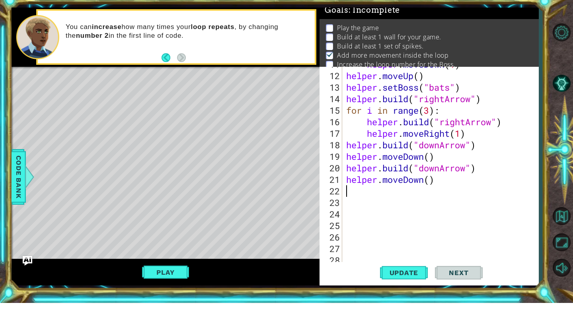
scroll to position [0, 0]
click at [399, 292] on span "Update" at bounding box center [403, 296] width 45 height 8
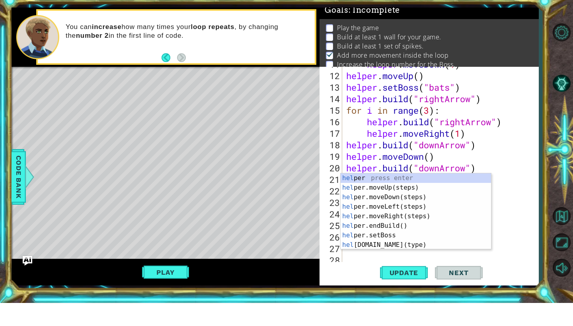
scroll to position [0, 1]
click at [391, 245] on div "hel per press enter hel per.moveUp(steps) press enter hel per.moveDown(steps) p…" at bounding box center [415, 243] width 150 height 95
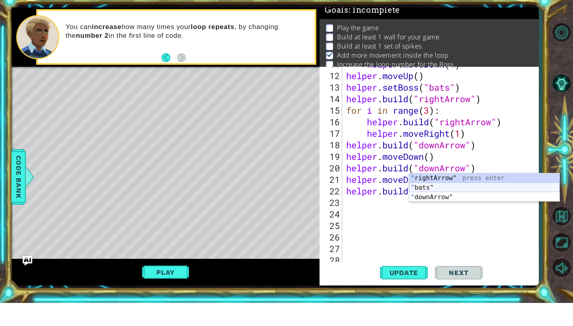
click at [430, 196] on div "" rightArrow" press enter " bats" press enter " downArrow" press enter" at bounding box center [484, 220] width 150 height 48
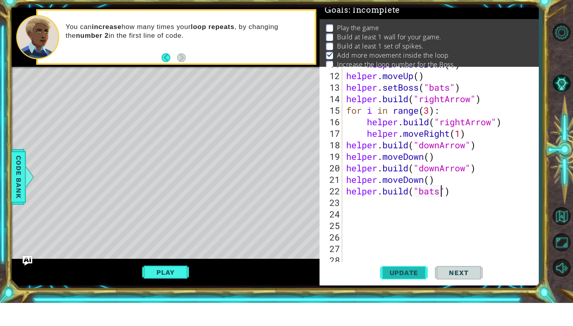
click at [395, 292] on span "Update" at bounding box center [403, 296] width 45 height 8
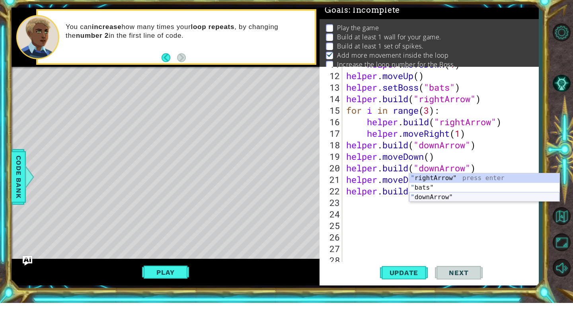
click at [443, 196] on div "" rightArrow" press enter " bats" press enter " downArrow" press enter" at bounding box center [484, 220] width 150 height 48
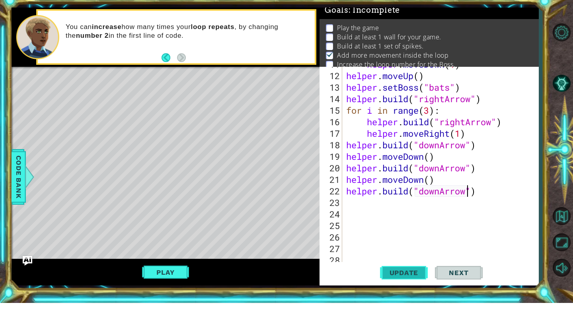
click at [400, 292] on span "Update" at bounding box center [403, 296] width 45 height 8
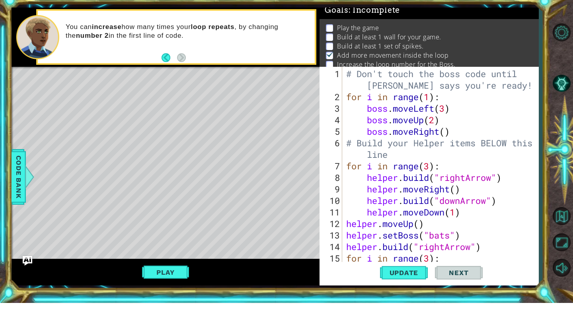
scroll to position [0, 0]
click at [458, 131] on div "# Don't touch the boss code until [PERSON_NAME] says you're ready! for i in ran…" at bounding box center [442, 206] width 196 height 231
type textarea "boss.moveRight()"
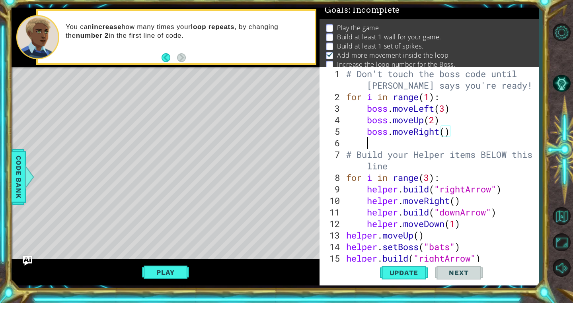
scroll to position [0, 0]
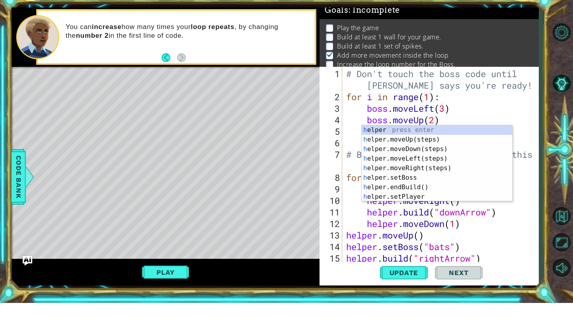
type textarea "he"
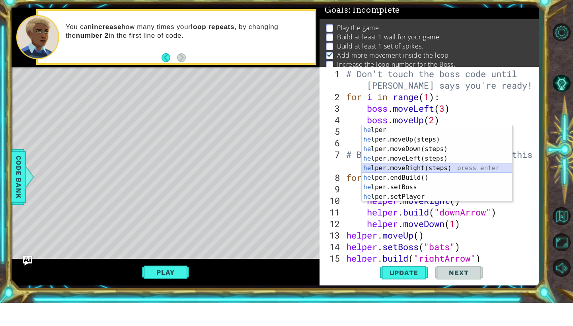
click at [401, 167] on div "he lper press enter he lper.moveUp(steps) press enter he lper.moveDown(steps) p…" at bounding box center [437, 195] width 150 height 95
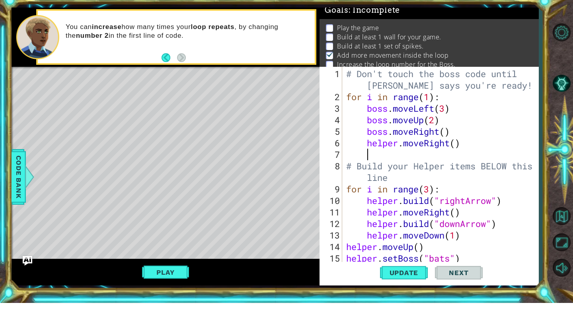
click at [464, 147] on div "# Don't touch the boss code until [PERSON_NAME] says you're ready! for i in ran…" at bounding box center [442, 206] width 196 height 231
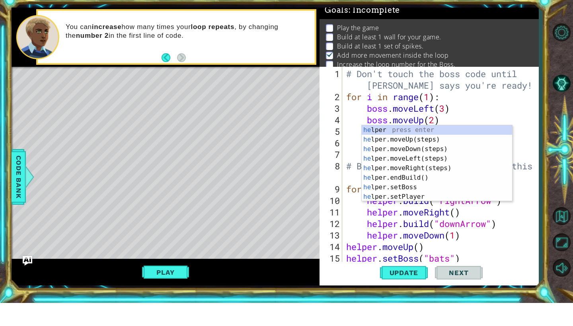
type textarea "h"
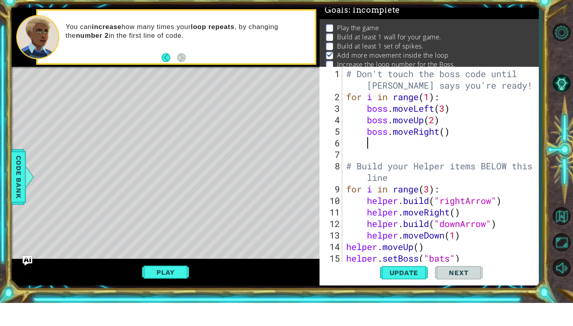
scroll to position [0, 0]
click at [344, 156] on div "# Don't touch the boss code until [PERSON_NAME] says you're ready! for i in ran…" at bounding box center [440, 188] width 192 height 196
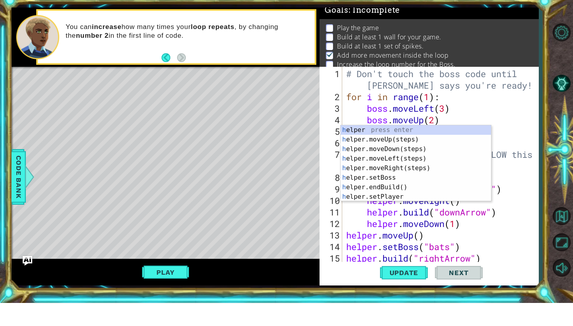
type textarea "hel"
